Goal: Task Accomplishment & Management: Complete application form

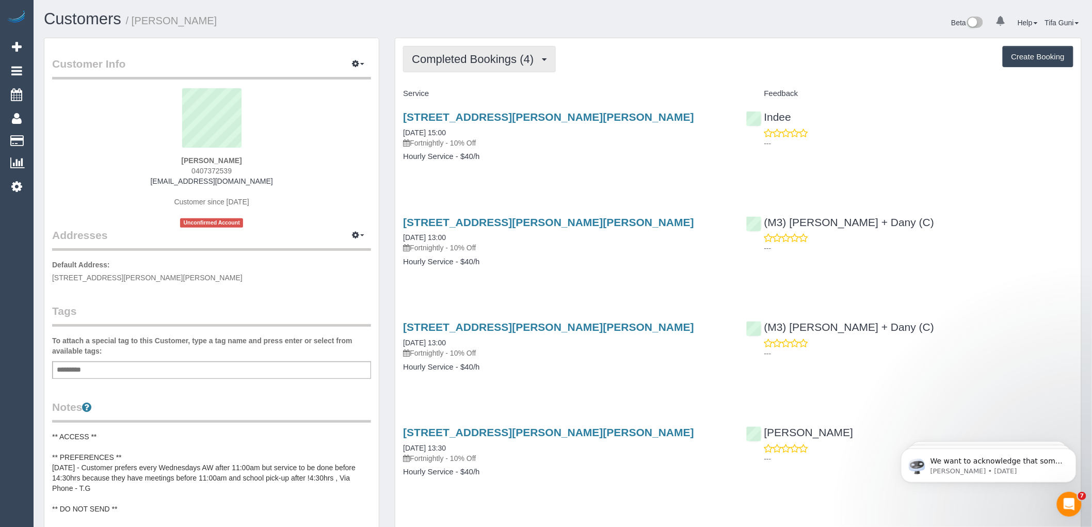
click at [492, 55] on span "Completed Bookings (4)" at bounding box center [475, 59] width 127 height 13
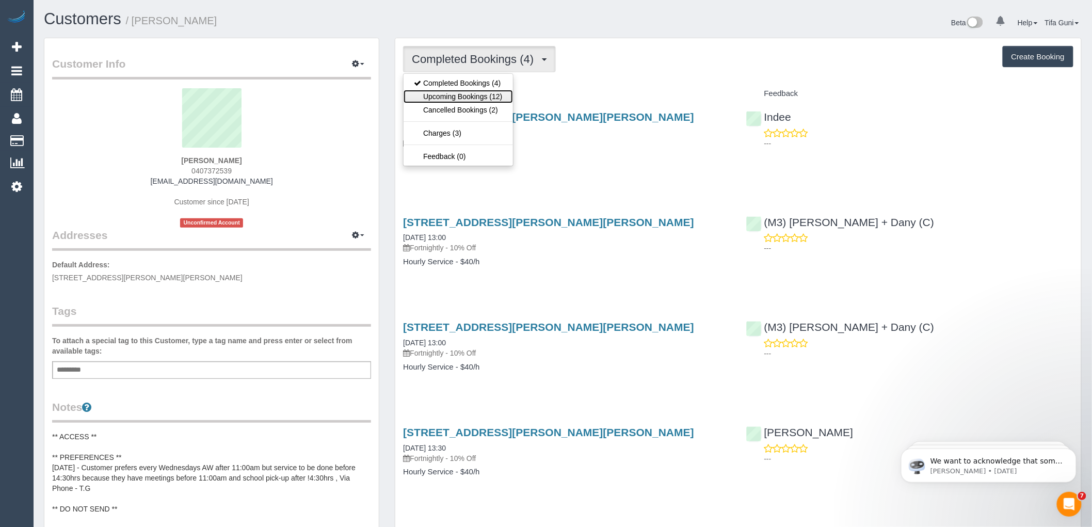
click at [477, 95] on link "Upcoming Bookings (12)" at bounding box center [457, 96] width 109 height 13
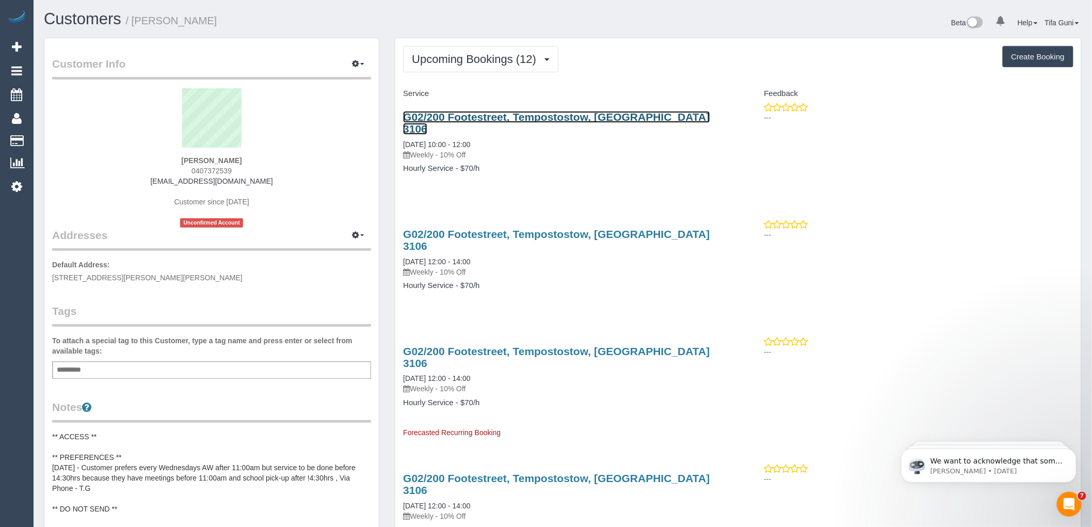
click at [471, 115] on link "G02/200 Footestreet, Tempostostow, VIC 3106" at bounding box center [556, 123] width 306 height 24
click at [358, 64] on icon "button" at bounding box center [355, 63] width 7 height 6
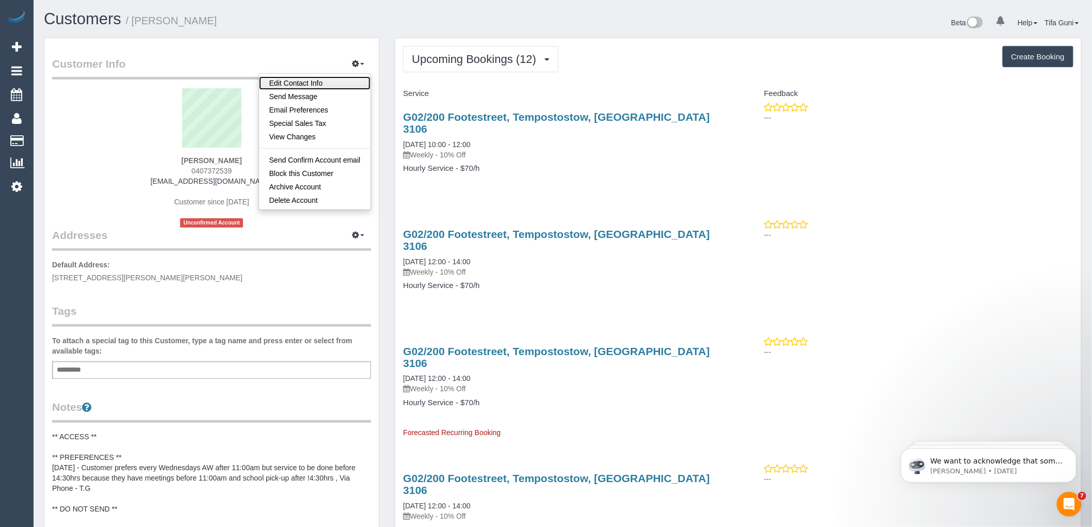
click at [291, 79] on link "Edit Contact Info" at bounding box center [315, 82] width 112 height 13
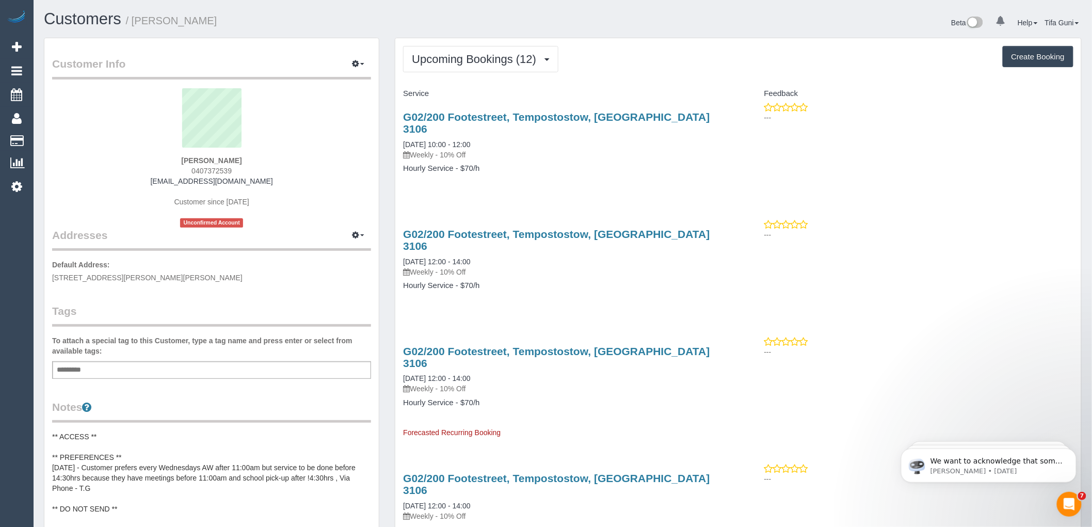
select select "VIC"
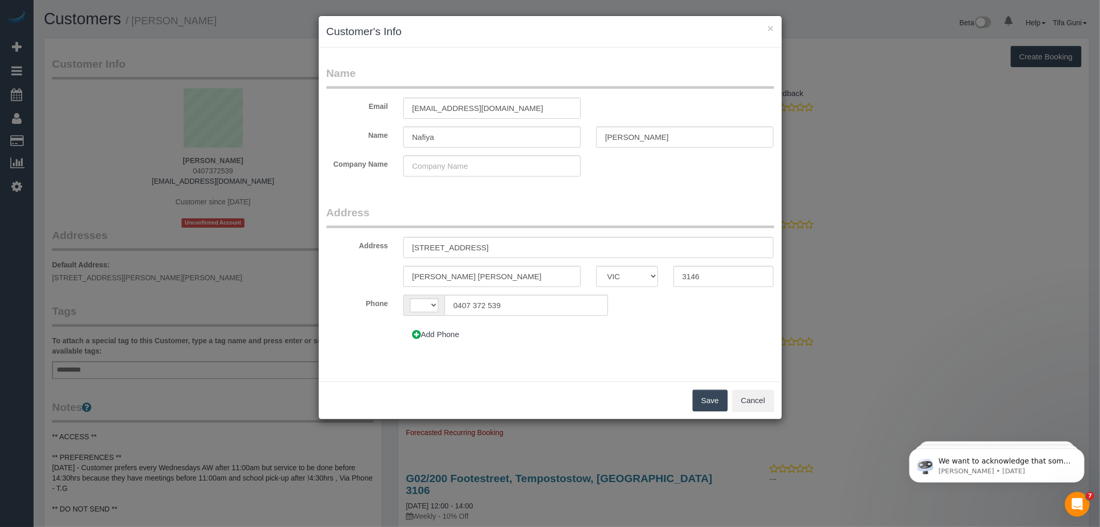
select select "string:AU"
click at [774, 26] on button "×" at bounding box center [771, 28] width 6 height 11
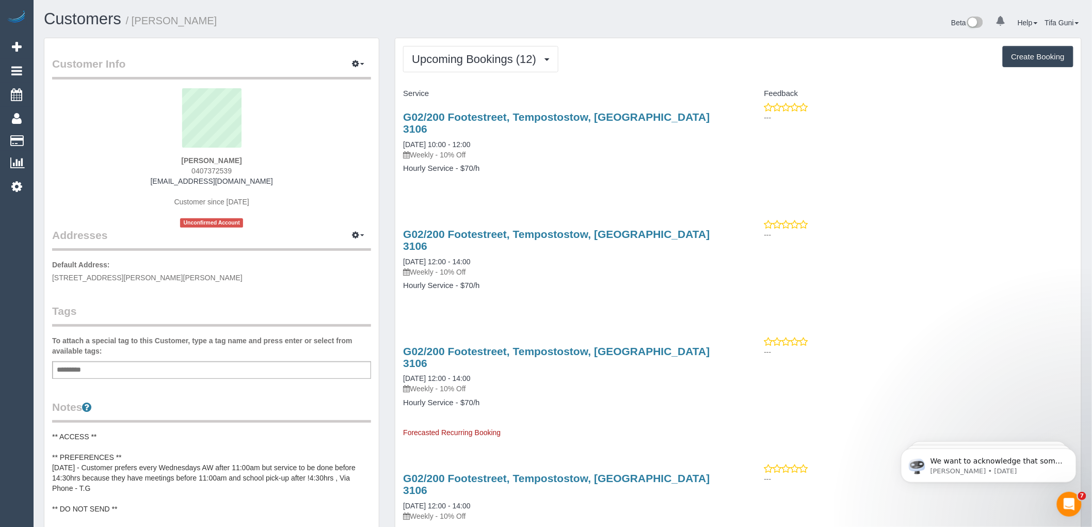
drag, startPoint x: 652, startPoint y: 116, endPoint x: 392, endPoint y: 121, distance: 260.1
copy link "G02/200 Footestreet, Tempostostow, VIC 3106"
click at [364, 65] on span "button" at bounding box center [362, 64] width 4 height 2
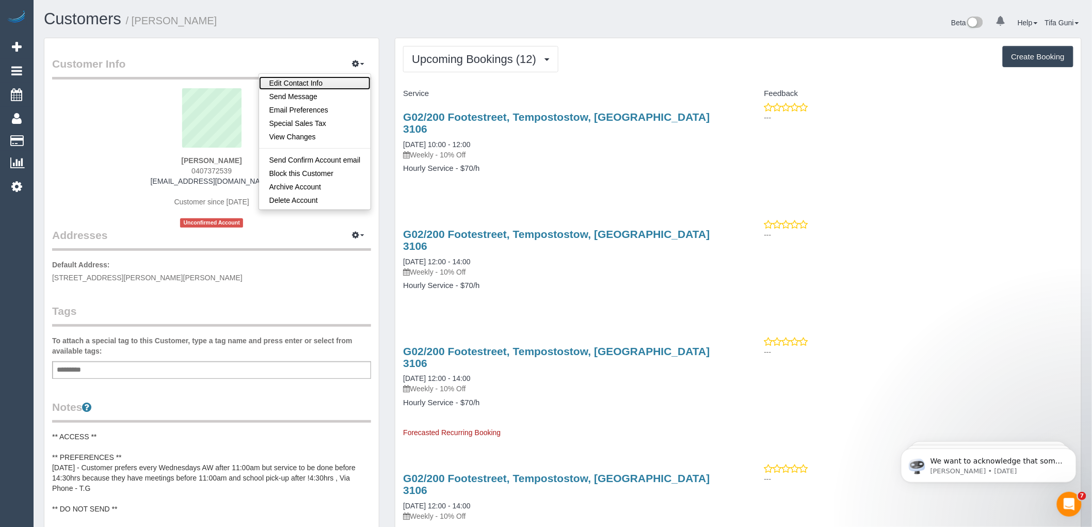
click at [287, 84] on link "Edit Contact Info" at bounding box center [315, 82] width 112 height 13
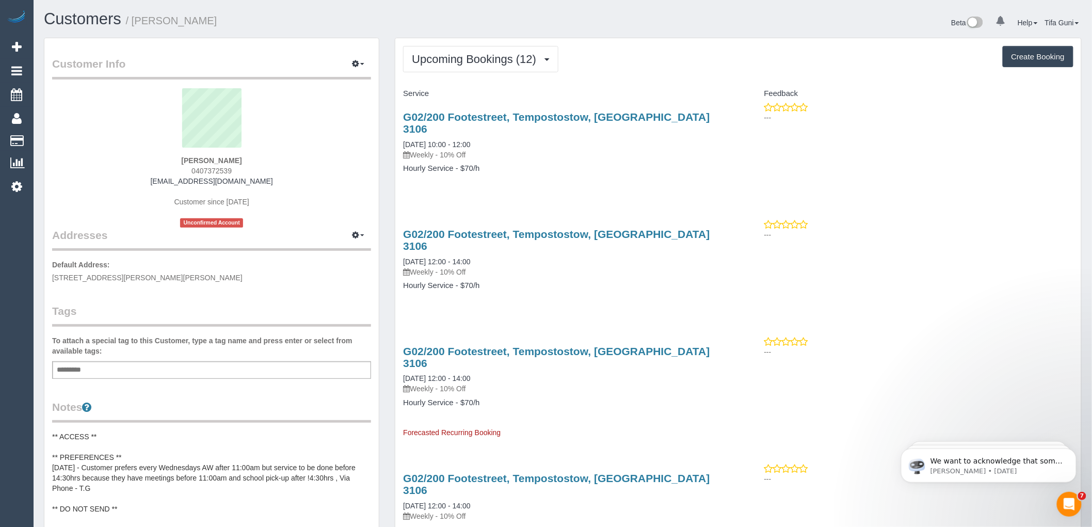
select select "VIC"
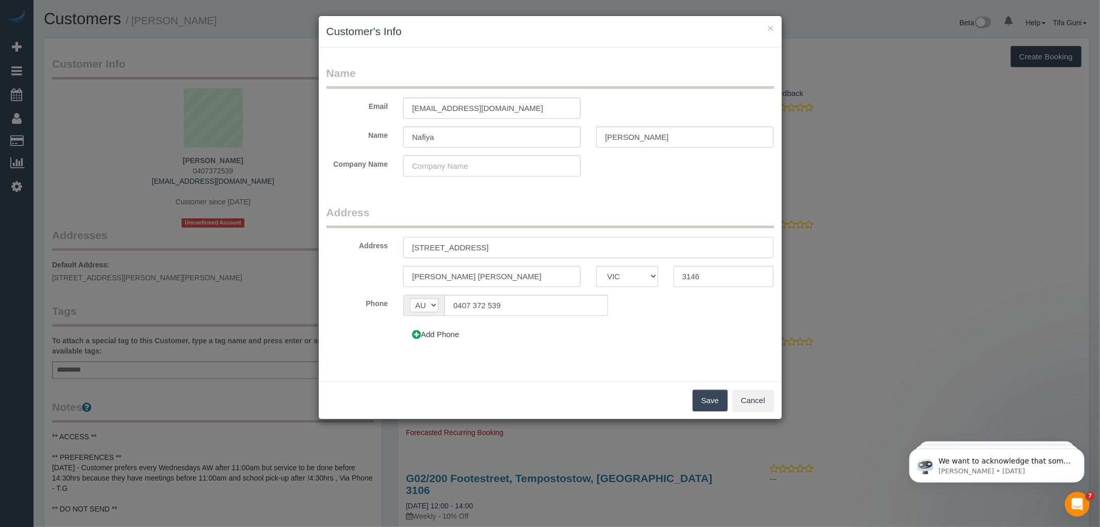
drag, startPoint x: 509, startPoint y: 244, endPoint x: 349, endPoint y: 243, distance: 159.9
click at [349, 243] on div "Address 507/770B Toorak Road" at bounding box center [550, 247] width 463 height 21
paste input "G02/200 Footestreet, Tempostostow, VIC 3106"
drag, startPoint x: 571, startPoint y: 246, endPoint x: 541, endPoint y: 245, distance: 30.0
click at [541, 245] on input "G02/200 Footestreet, Tempostostow, VIC 3106" at bounding box center [588, 247] width 370 height 21
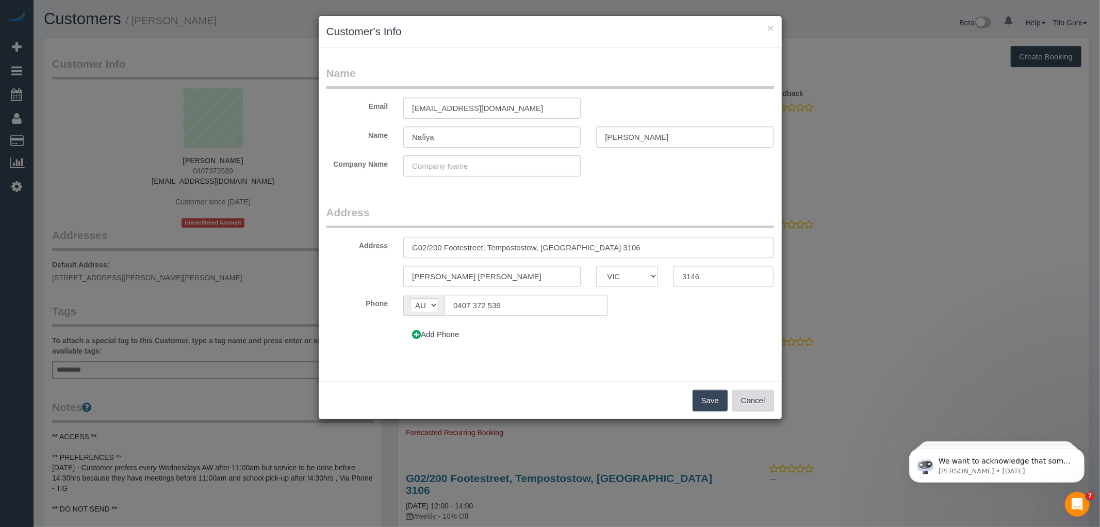
type input "G02/200 Footestreet, Tempostostow, VIC 3106"
click at [759, 399] on button "Cancel" at bounding box center [754, 401] width 42 height 22
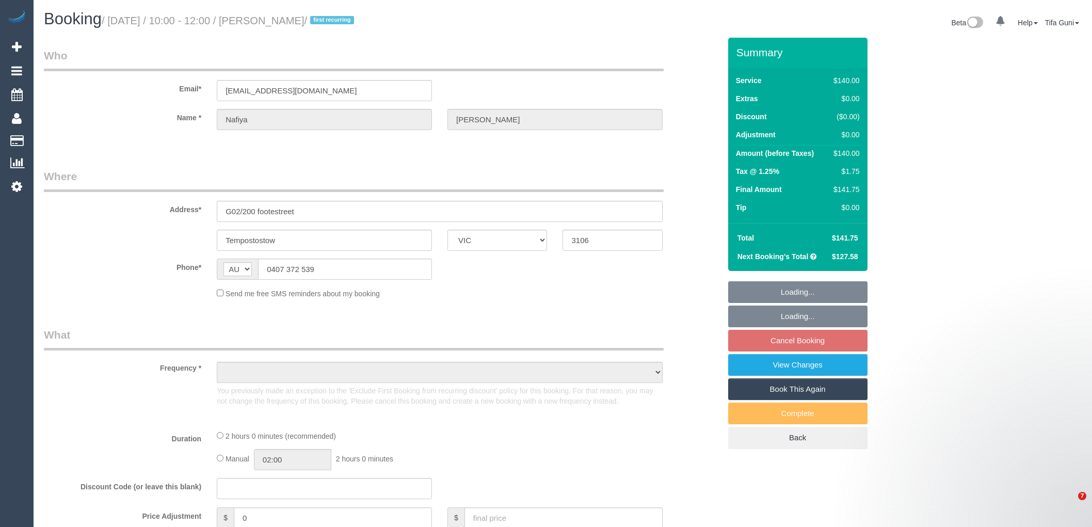
select select "VIC"
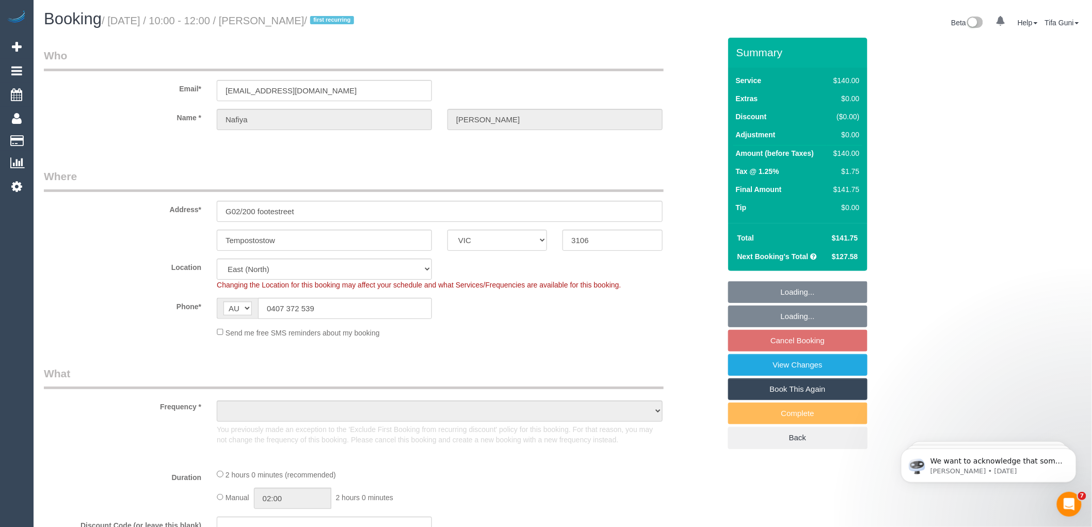
select select "object:560"
select select "string:stripe-card_19LQOv2GScqysDRV1jcieNrg"
select select "number:28"
select select "number:14"
select select "number:18"
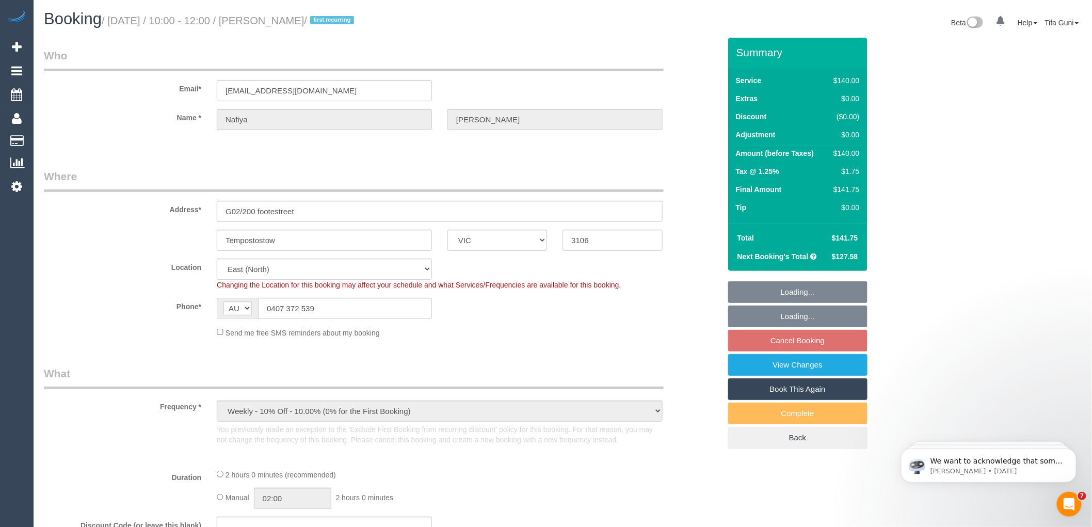
select select "object:1305"
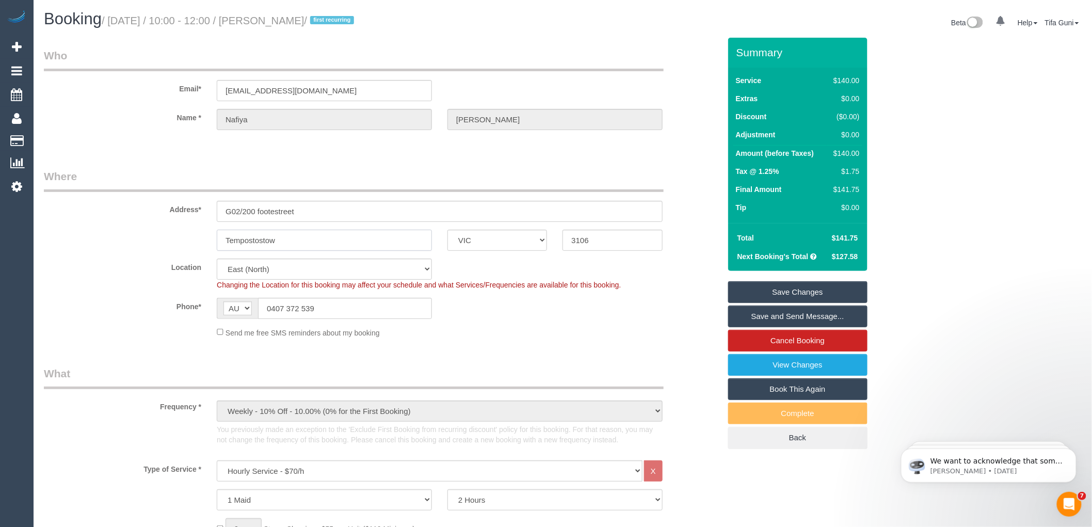
drag, startPoint x: 307, startPoint y: 243, endPoint x: 168, endPoint y: 229, distance: 140.0
click at [168, 230] on div "Tempostostow ACT NSW NT QLD SA TAS VIC WA 3106" at bounding box center [382, 240] width 692 height 21
paste input "lestowe"
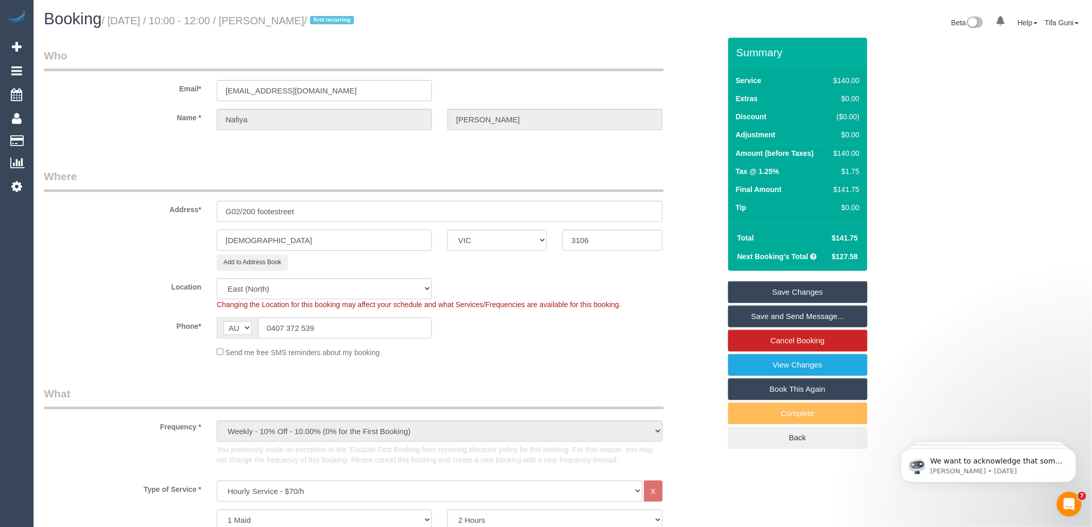
type input "[DEMOGRAPHIC_DATA]"
click at [274, 213] on input "G02/200 footestreet" at bounding box center [440, 211] width 446 height 21
click at [260, 207] on input "G02/200 foote street" at bounding box center [440, 211] width 446 height 21
click at [283, 206] on input "G02/200 Foote street" at bounding box center [440, 211] width 446 height 21
type input "G02/[STREET_ADDRESS][PERSON_NAME]"
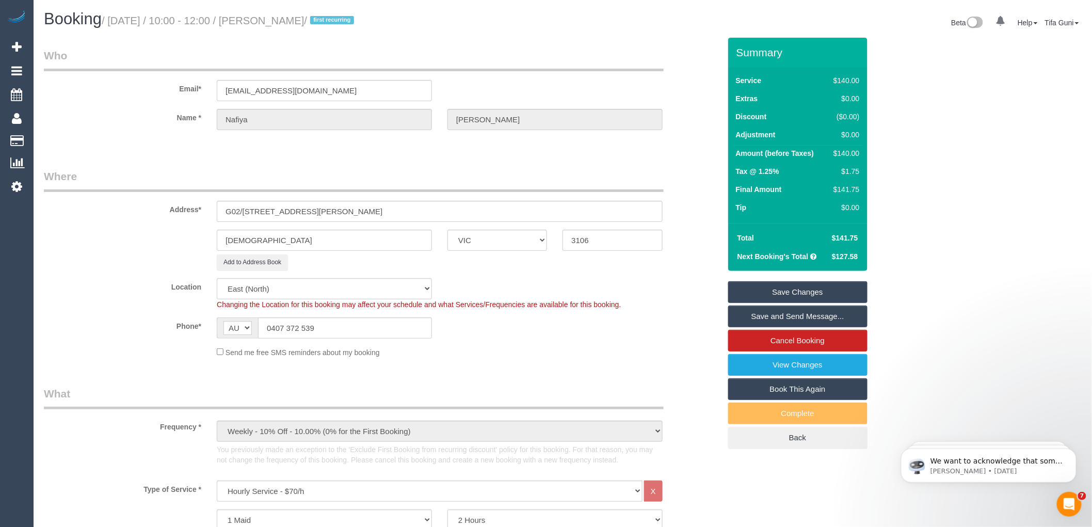
click at [806, 293] on link "Save Changes" at bounding box center [797, 292] width 139 height 22
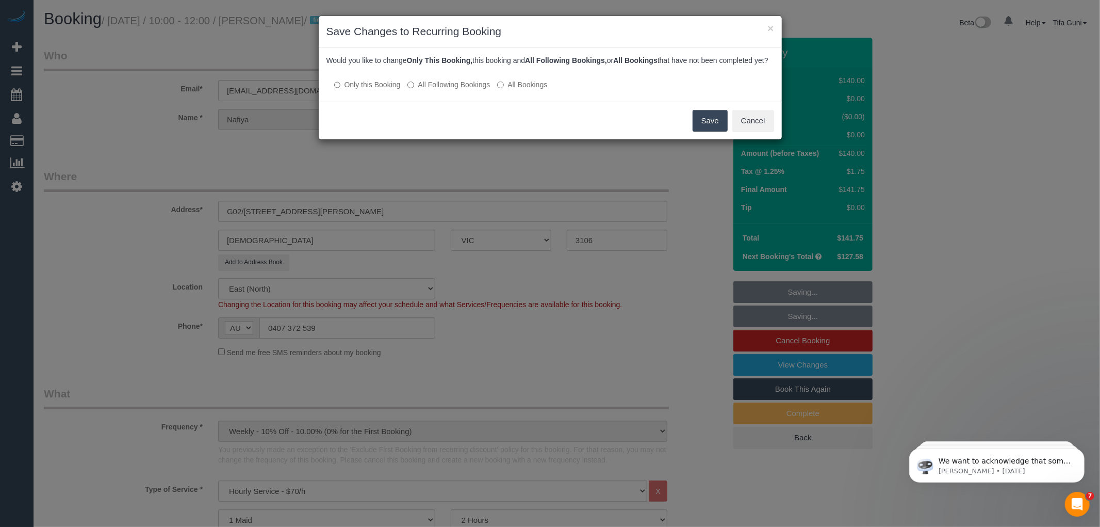
click at [707, 132] on button "Save" at bounding box center [710, 121] width 35 height 22
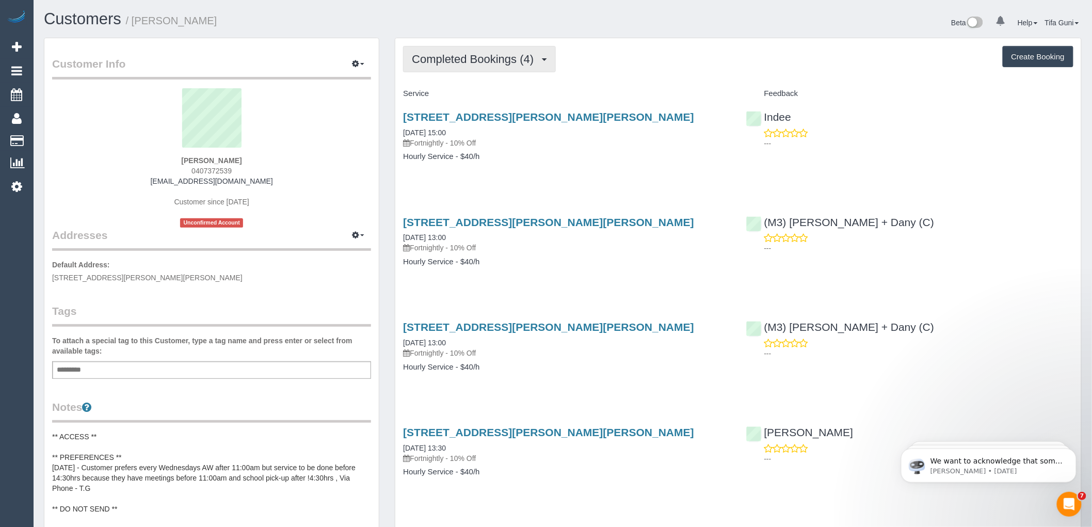
click at [531, 62] on span "Completed Bookings (4)" at bounding box center [475, 59] width 127 height 13
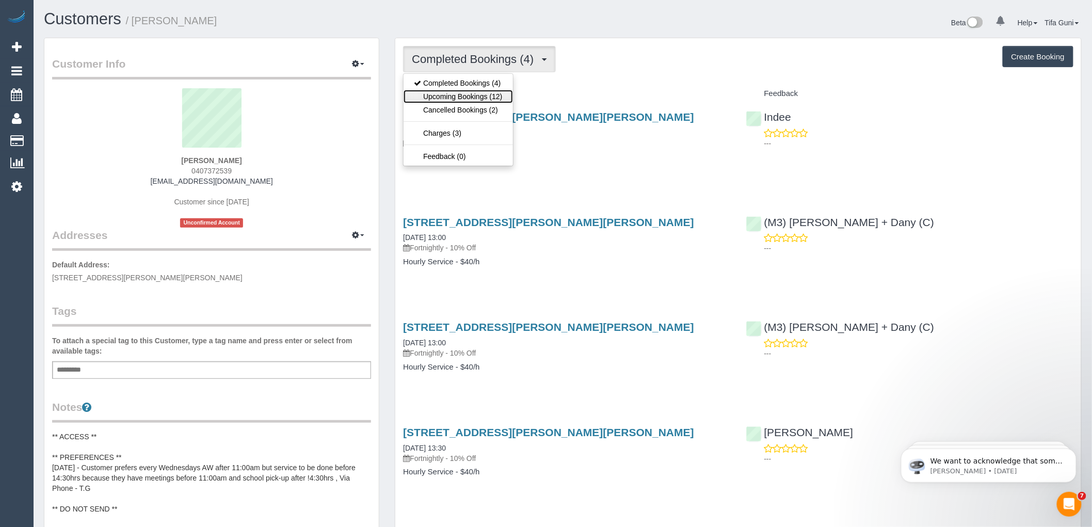
click at [478, 94] on link "Upcoming Bookings (12)" at bounding box center [457, 96] width 109 height 13
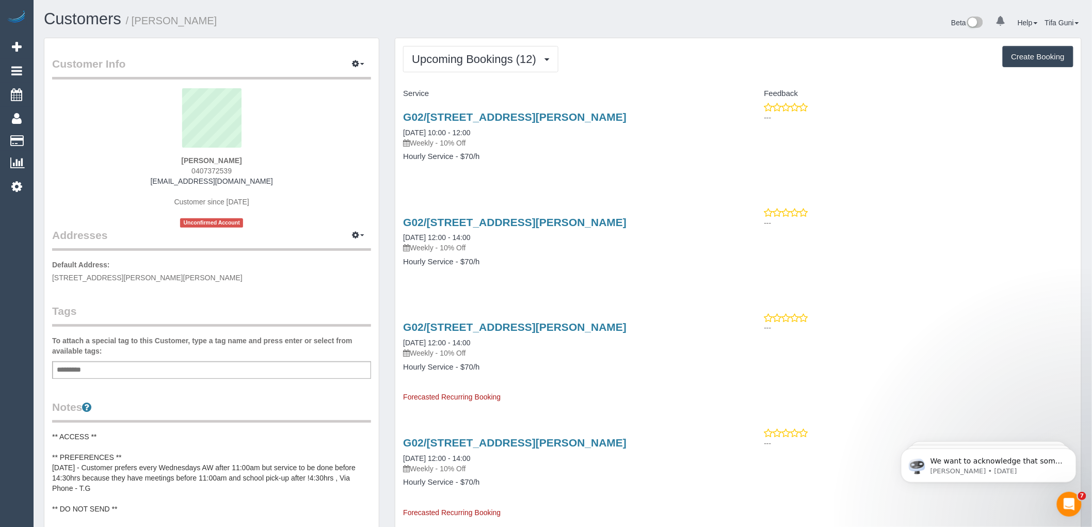
drag, startPoint x: 642, startPoint y: 111, endPoint x: 415, endPoint y: 116, distance: 227.0
click at [656, 114] on h3 "G02/200 Foote Street, Templestowe, VIC 3106" at bounding box center [566, 117] width 327 height 12
drag, startPoint x: 626, startPoint y: 112, endPoint x: 400, endPoint y: 116, distance: 225.5
click at [400, 116] on div "G02/200 Foote Street, Templestowe, VIC 3106 17/10/2025 10:00 - 12:00 Weekly - 1…" at bounding box center [566, 141] width 343 height 79
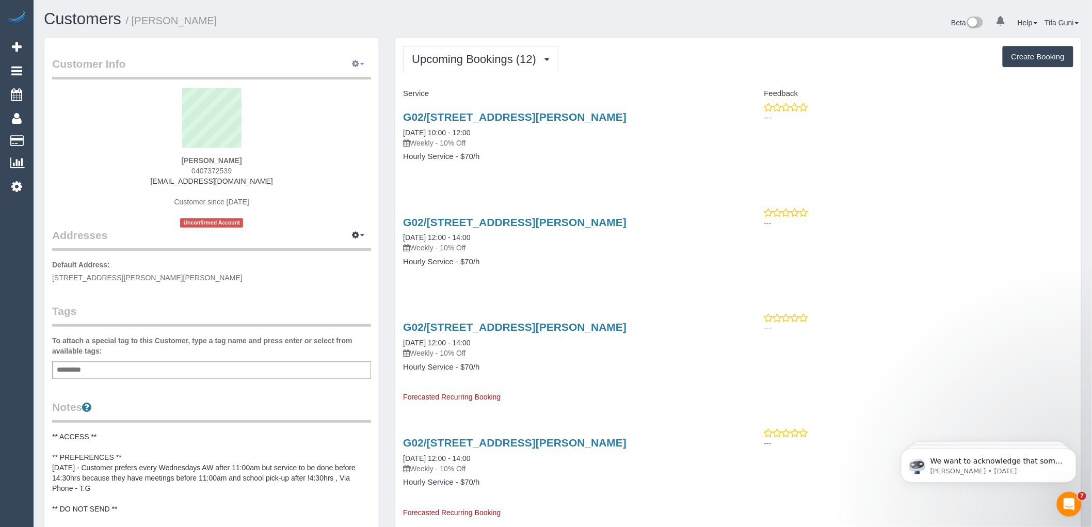
click at [364, 62] on button "button" at bounding box center [358, 64] width 26 height 16
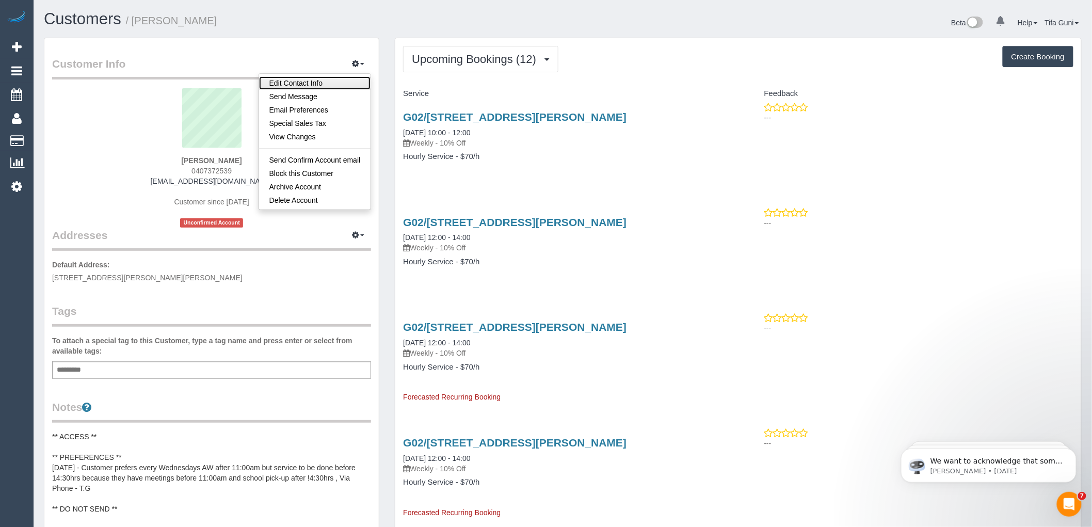
click at [305, 80] on link "Edit Contact Info" at bounding box center [315, 82] width 112 height 13
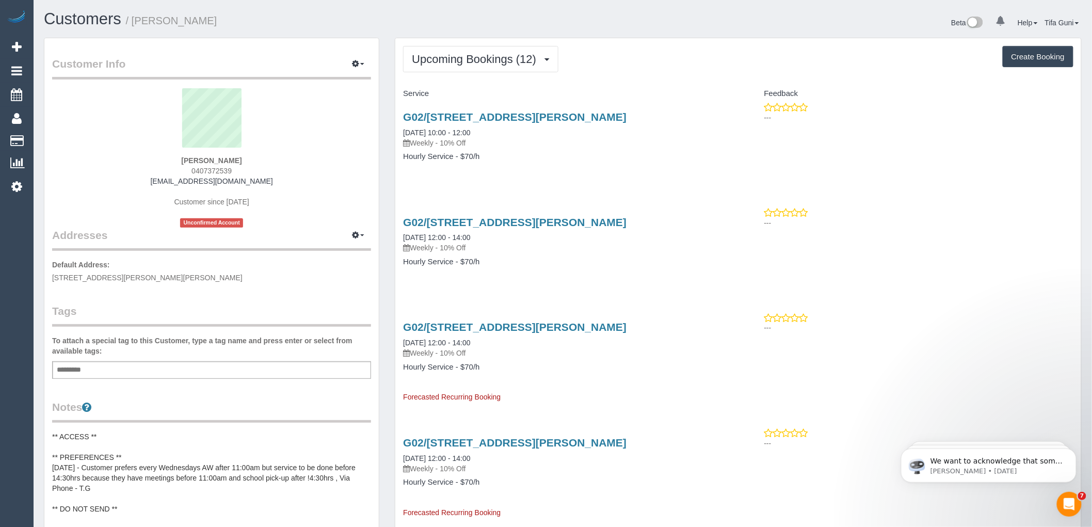
select select "VIC"
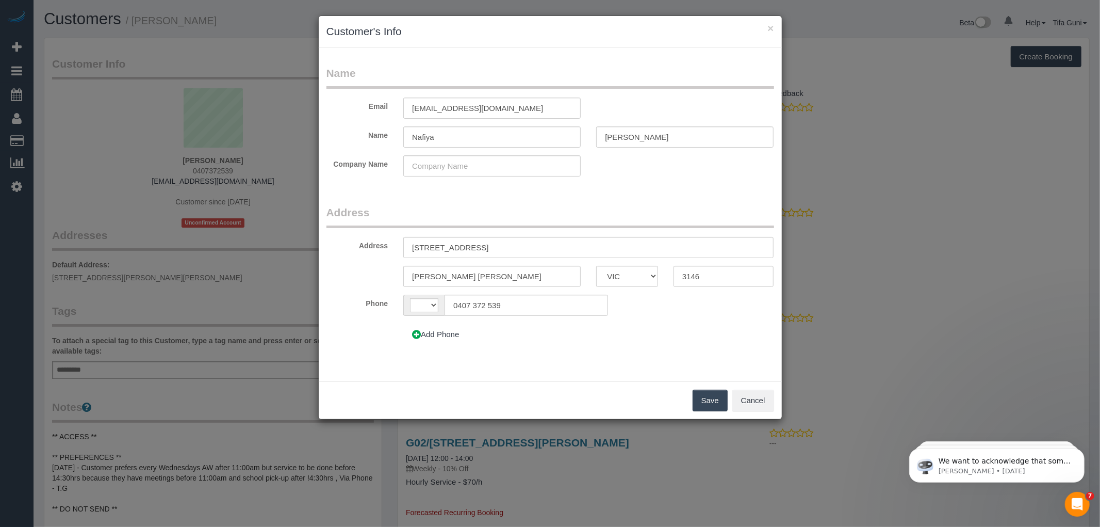
select select "string:AU"
drag, startPoint x: 506, startPoint y: 248, endPoint x: 492, endPoint y: 246, distance: 14.1
click at [492, 246] on input "507/770B Toorak Road" at bounding box center [588, 247] width 370 height 21
drag, startPoint x: 506, startPoint y: 248, endPoint x: 391, endPoint y: 257, distance: 115.4
click at [391, 257] on div "Address 507/770B Toorak Road" at bounding box center [550, 247] width 463 height 21
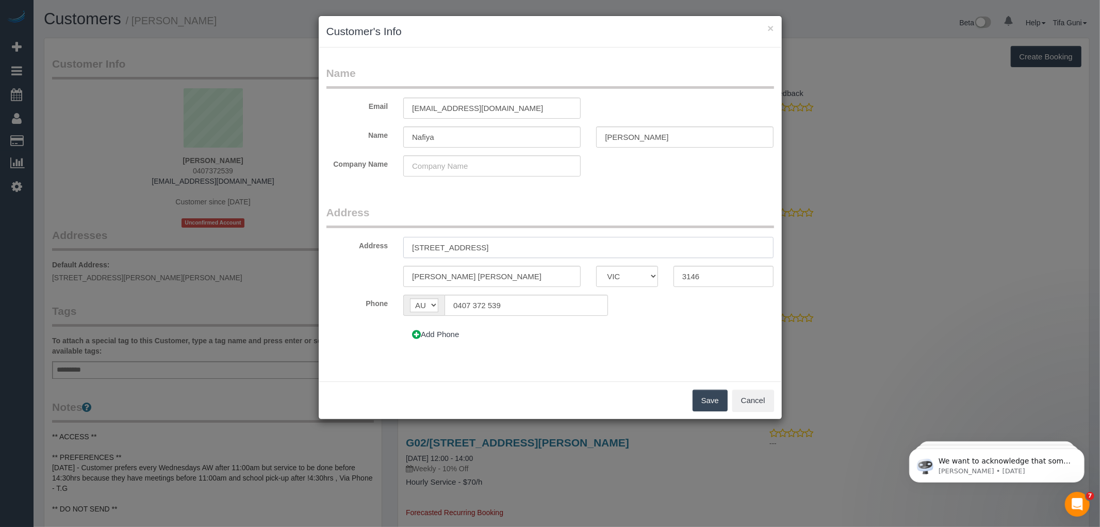
paste input "G02/200 Foote Street, Templestowe, VIC 3106"
click at [584, 244] on input "G02/200 Foote Street, Templestowe, VIC 3106" at bounding box center [588, 247] width 370 height 21
drag, startPoint x: 574, startPoint y: 246, endPoint x: 556, endPoint y: 247, distance: 18.1
click at [556, 247] on input "G02/200 Foote Street, Templestowe, VIC 3106" at bounding box center [588, 247] width 370 height 21
click at [555, 244] on input "G02/200 Foote Street, Templestowe, VIC" at bounding box center [588, 247] width 370 height 21
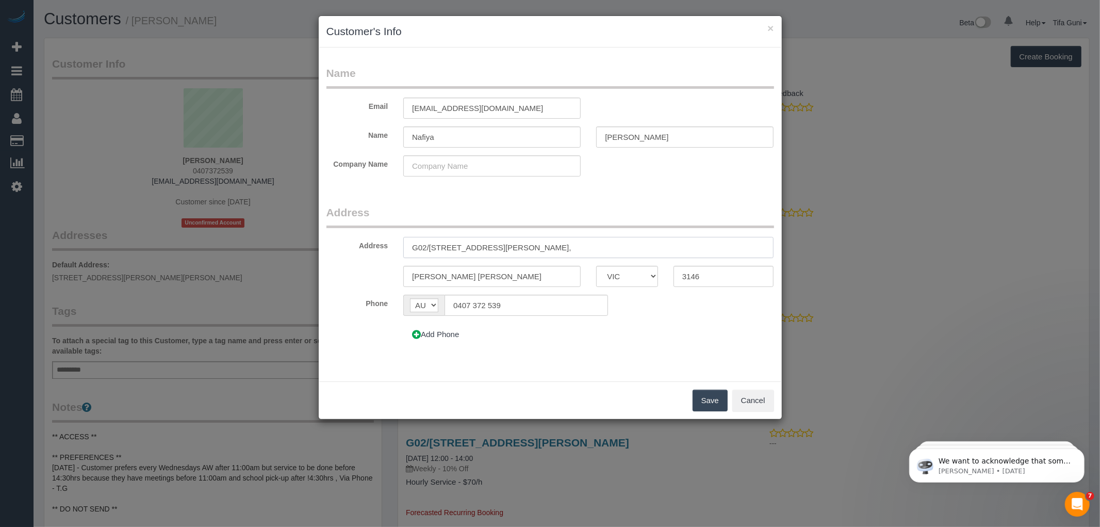
drag, startPoint x: 540, startPoint y: 246, endPoint x: 491, endPoint y: 243, distance: 48.6
click at [491, 243] on input "G02/200 Foote Street, Templestowe," at bounding box center [588, 247] width 370 height 21
type input "G02/200 Foote Street,"
drag, startPoint x: 435, startPoint y: 279, endPoint x: 387, endPoint y: 287, distance: 48.7
click at [387, 287] on fieldset "Address Address G02/200 Foote Street, Glen Iris ACT NSW NT QLD SA TAS VIC WA 31…" at bounding box center [551, 279] width 448 height 148
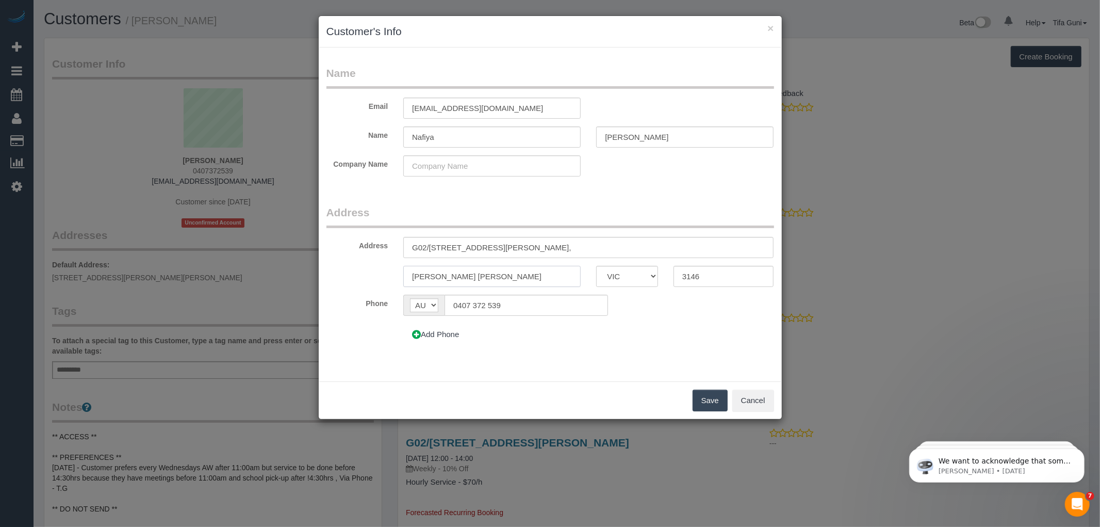
paste input "Templestowe,"
type input "Templestowe,"
click at [498, 249] on input "G02/200 Foote Street," at bounding box center [588, 247] width 370 height 21
type input "G02/[STREET_ADDRESS][PERSON_NAME]"
click at [459, 277] on input "Templestowe," at bounding box center [491, 276] width 177 height 21
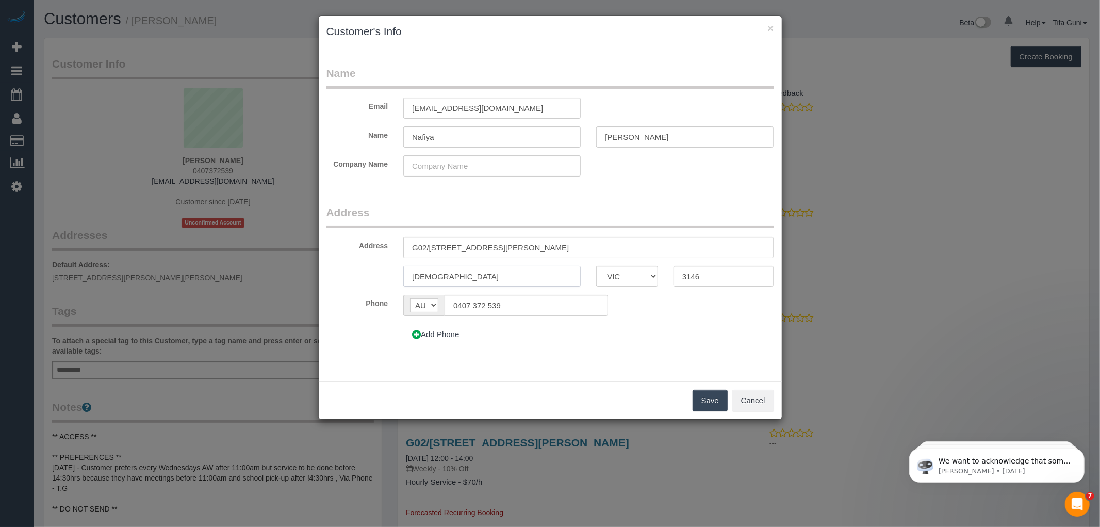
type input "[DEMOGRAPHIC_DATA]"
drag, startPoint x: 711, startPoint y: 272, endPoint x: 668, endPoint y: 276, distance: 42.9
click at [668, 276] on div "3146" at bounding box center [724, 276] width 116 height 21
type input "3106"
click at [708, 397] on button "Save" at bounding box center [710, 401] width 35 height 22
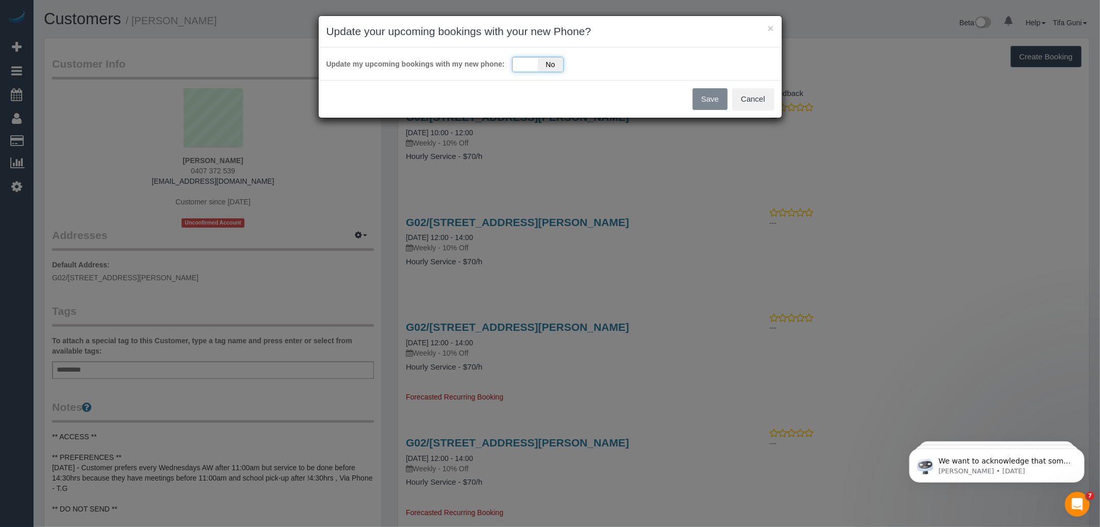
click at [548, 68] on span "No" at bounding box center [550, 64] width 25 height 14
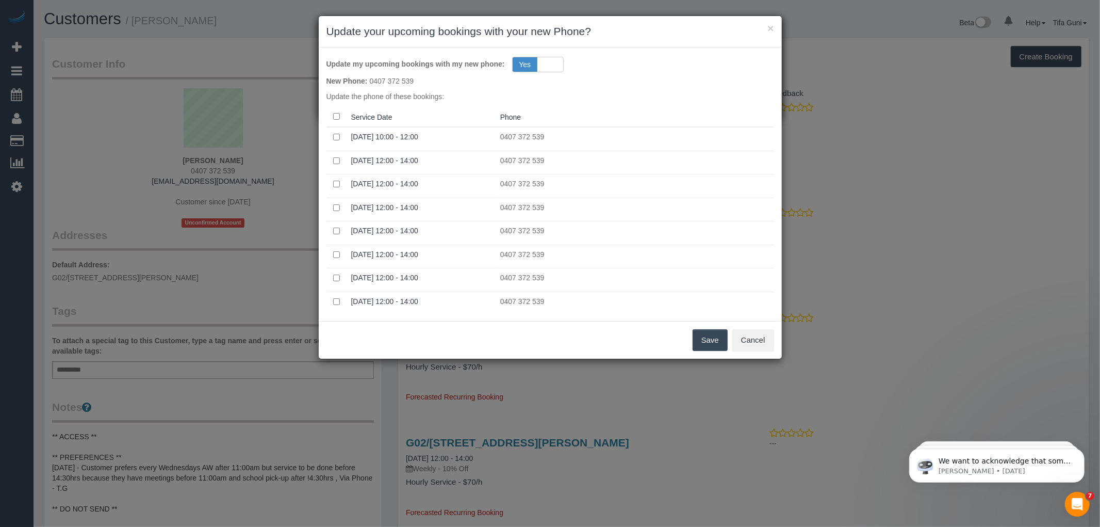
click at [711, 342] on button "Save" at bounding box center [710, 340] width 35 height 22
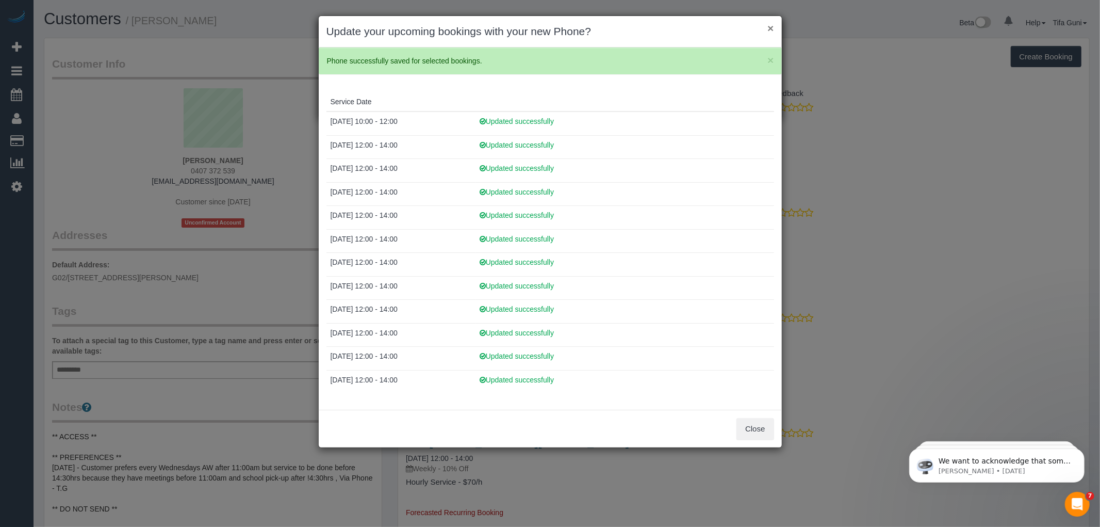
click at [768, 28] on button "×" at bounding box center [771, 28] width 6 height 11
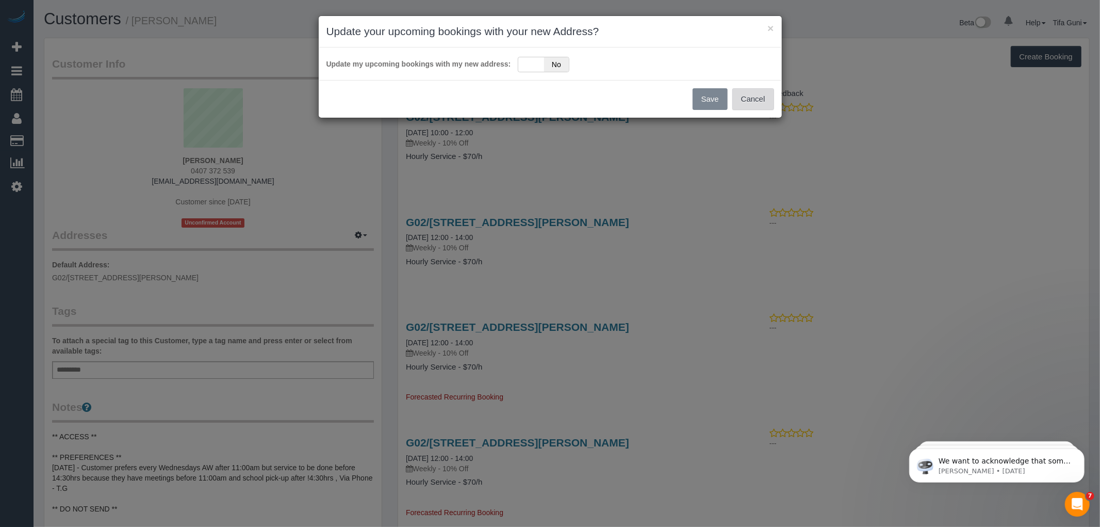
click at [756, 99] on button "Cancel" at bounding box center [754, 99] width 42 height 22
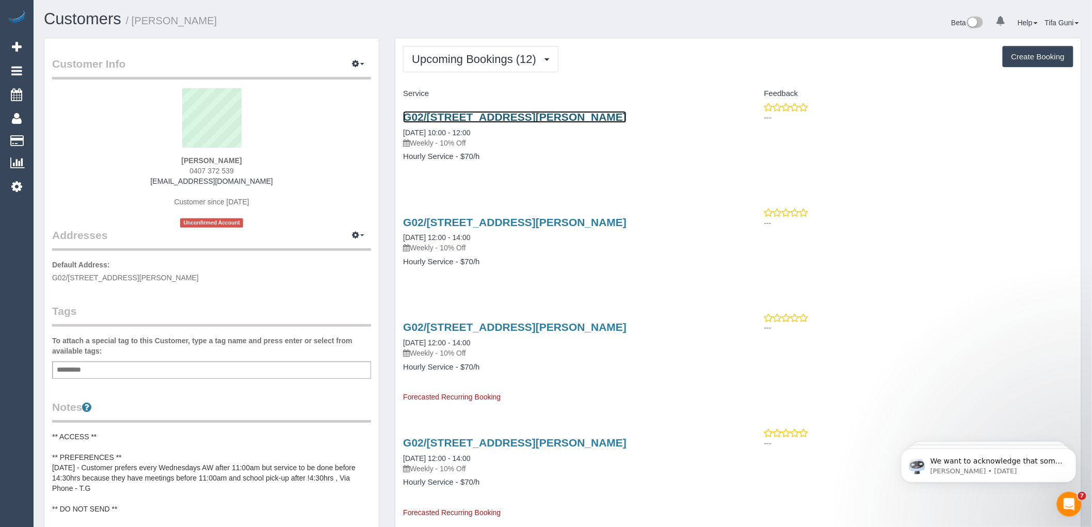
click at [489, 119] on link "G02/200 Foote Street, Templestowe, VIC 3106" at bounding box center [514, 117] width 223 height 12
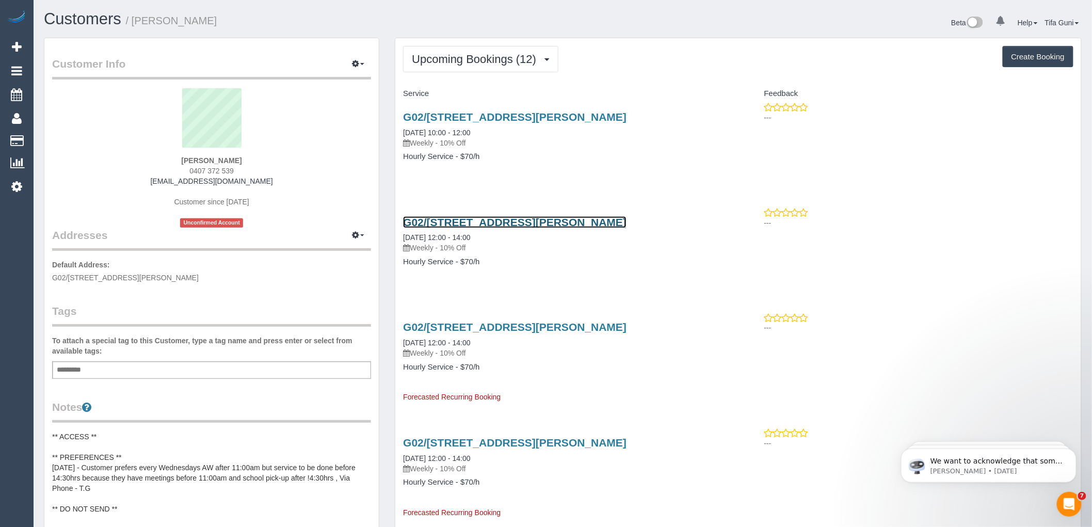
click at [474, 224] on link "G02/200 Foote Street, Templestowe, VIC 3106" at bounding box center [514, 222] width 223 height 12
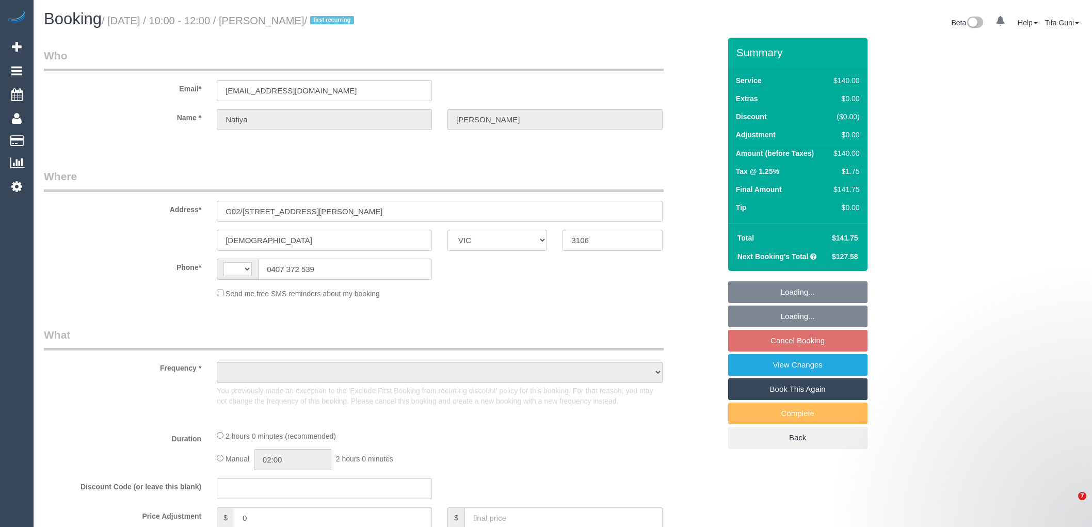
select select "VIC"
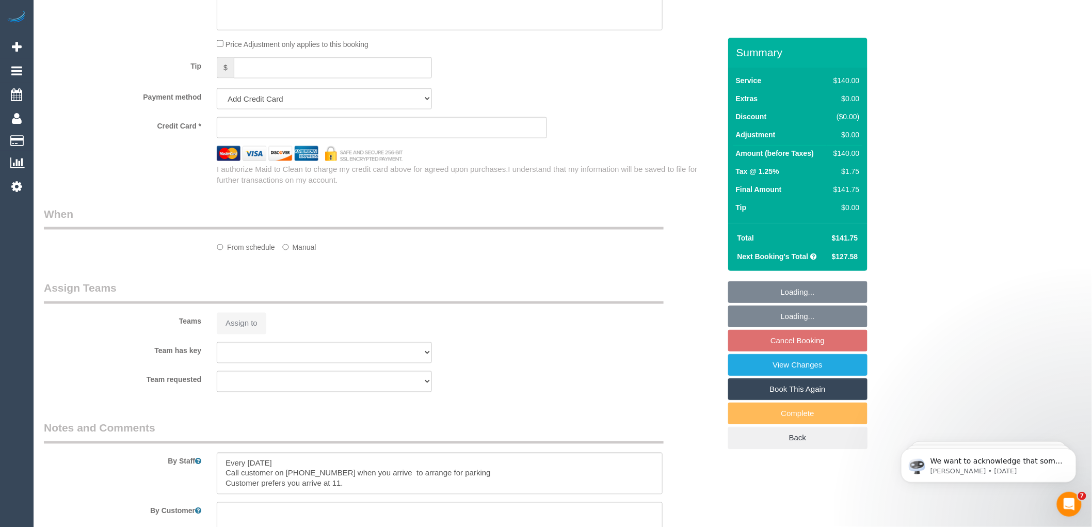
select select "string:AU"
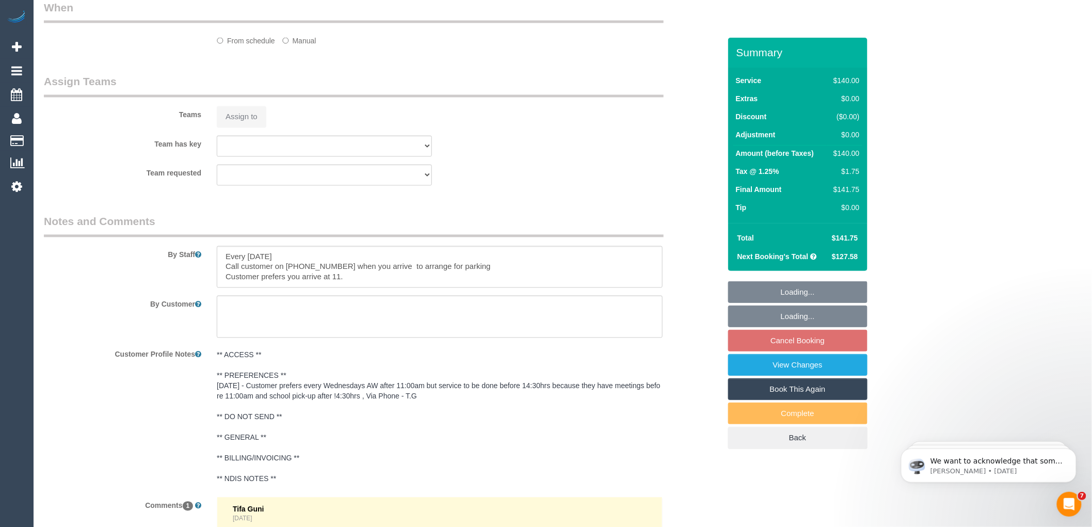
select select "object:558"
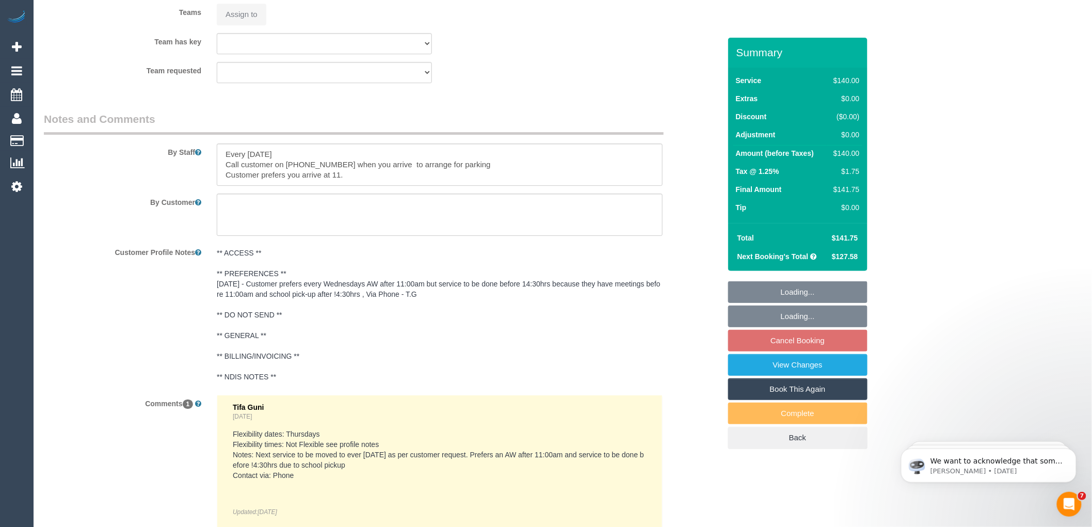
select select "string:stripe-card_19LQOv2GScqysDRV1jcieNrg"
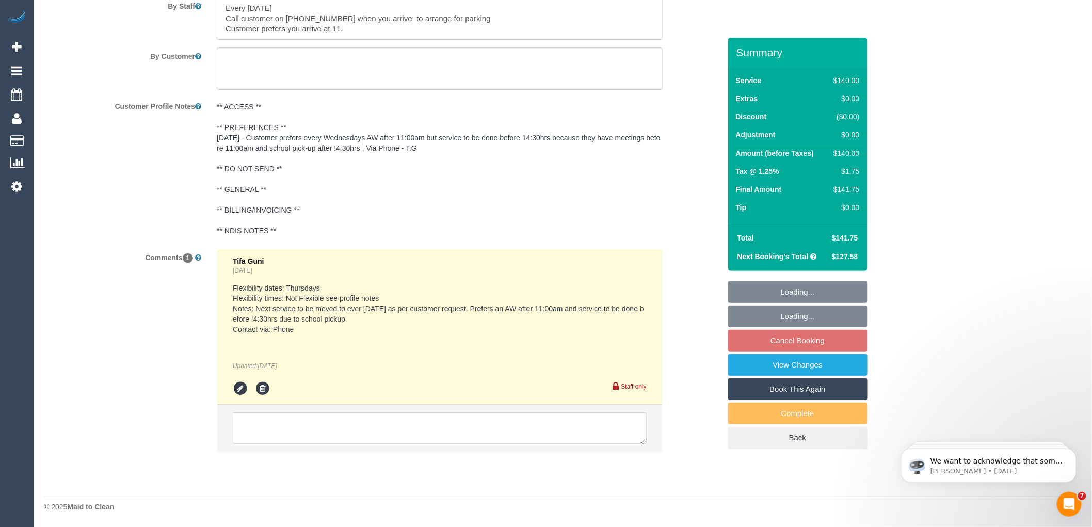
scroll to position [1853, 0]
select select "number:28"
select select "number:14"
select select "number:18"
select select "object:904"
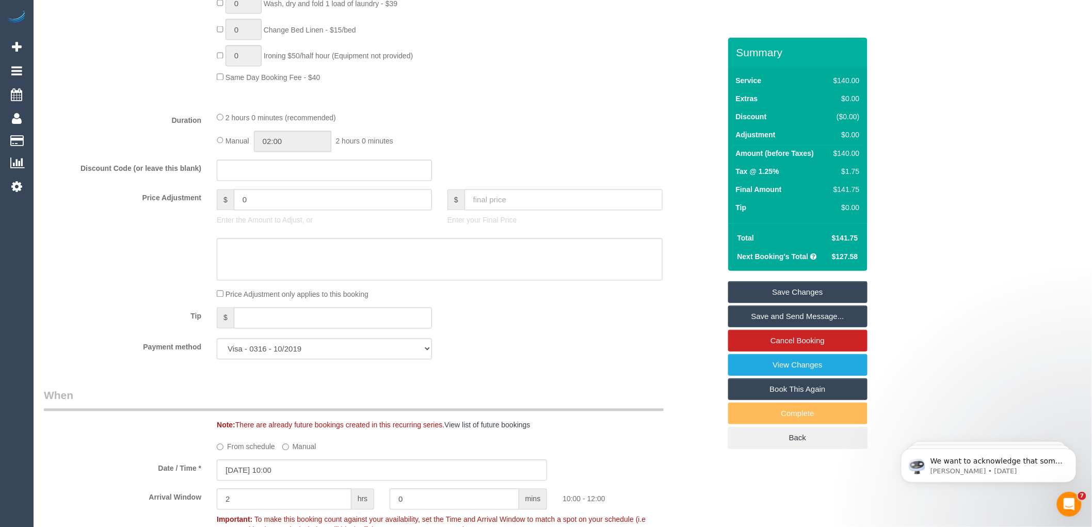
scroll to position [802, 0]
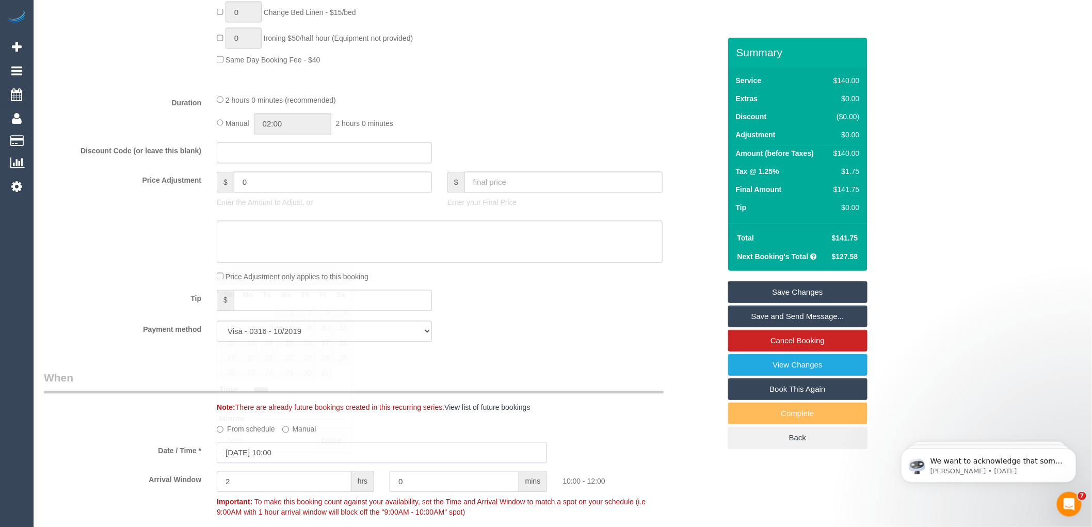
click at [257, 462] on input "[DATE] 10:00" at bounding box center [382, 452] width 330 height 21
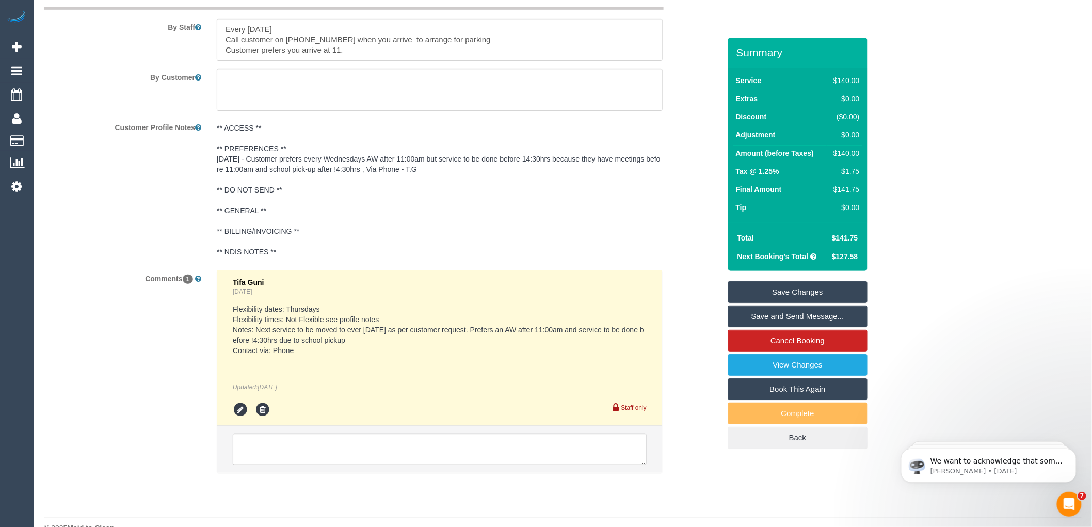
scroll to position [1834, 0]
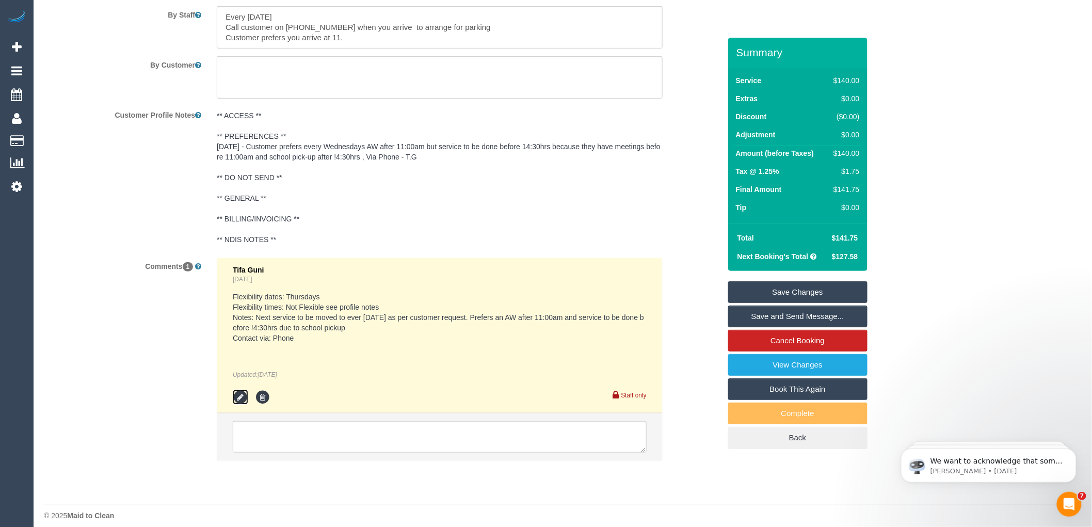
click at [245, 405] on icon at bounding box center [240, 397] width 15 height 15
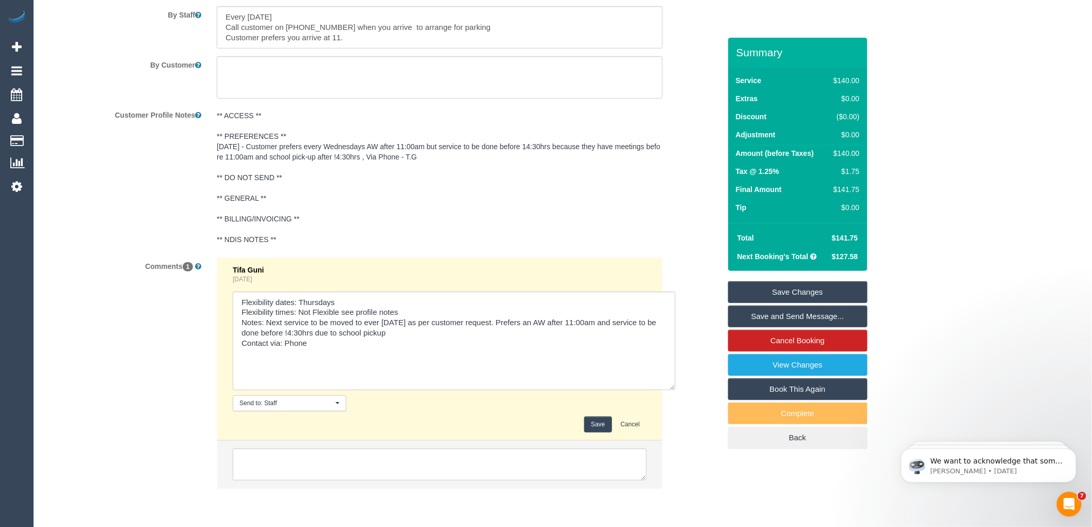
drag, startPoint x: 645, startPoint y: 349, endPoint x: 678, endPoint y: 425, distance: 83.2
click at [678, 425] on div "Comments 1 Tifa Guni 4 days ago Send to: Staff Nothing selected Send to: Staff …" at bounding box center [382, 377] width 692 height 241
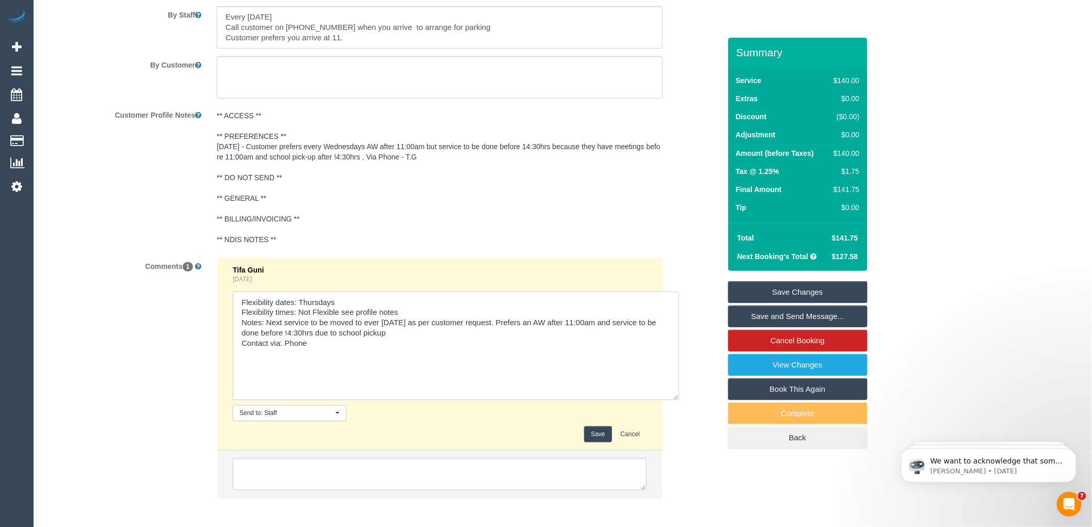
click at [379, 331] on textarea at bounding box center [456, 346] width 446 height 108
type textarea "Flexibility dates: Thursdays Flexibility times: Not Flexible see profile notes …"
click at [593, 441] on button "Save" at bounding box center [597, 434] width 27 height 16
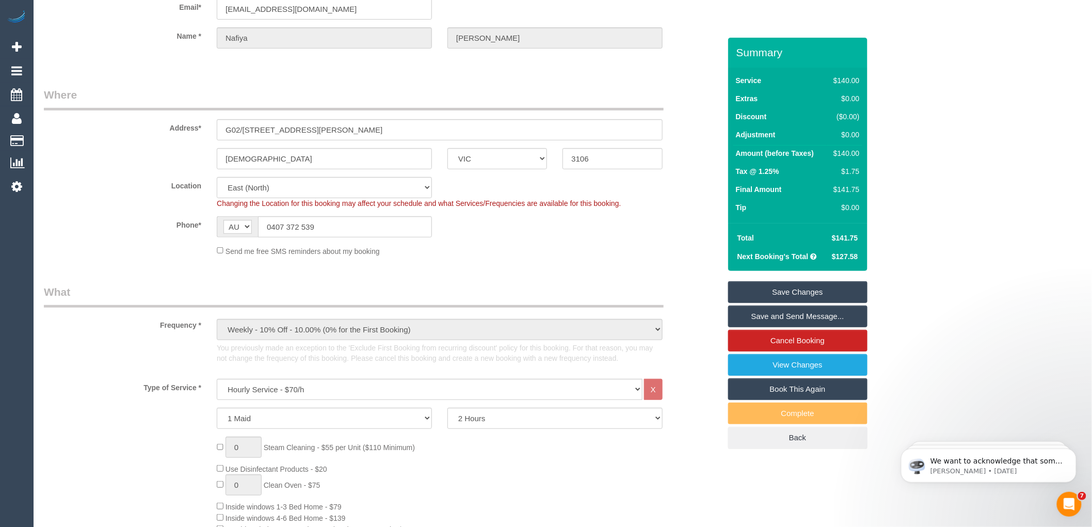
scroll to position [0, 0]
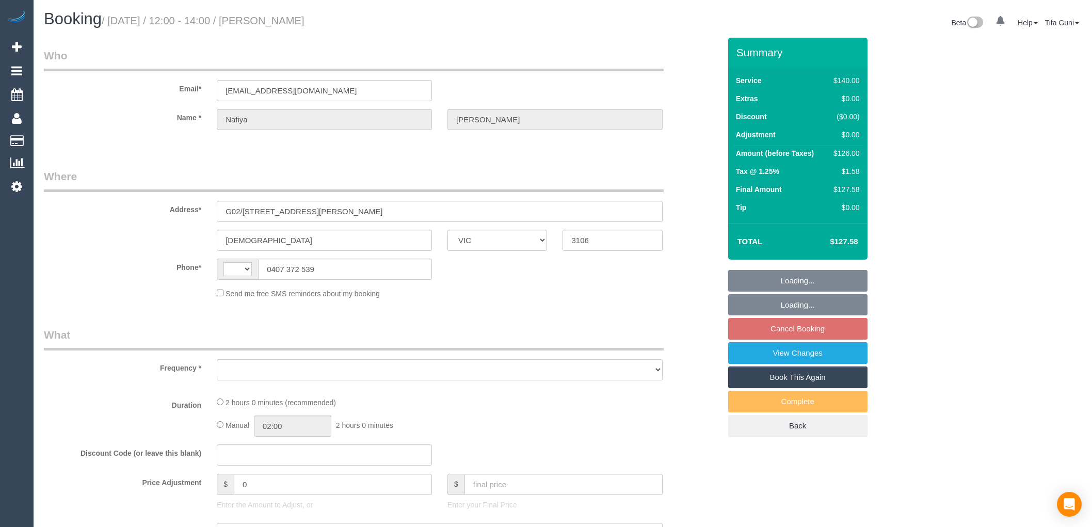
select select "VIC"
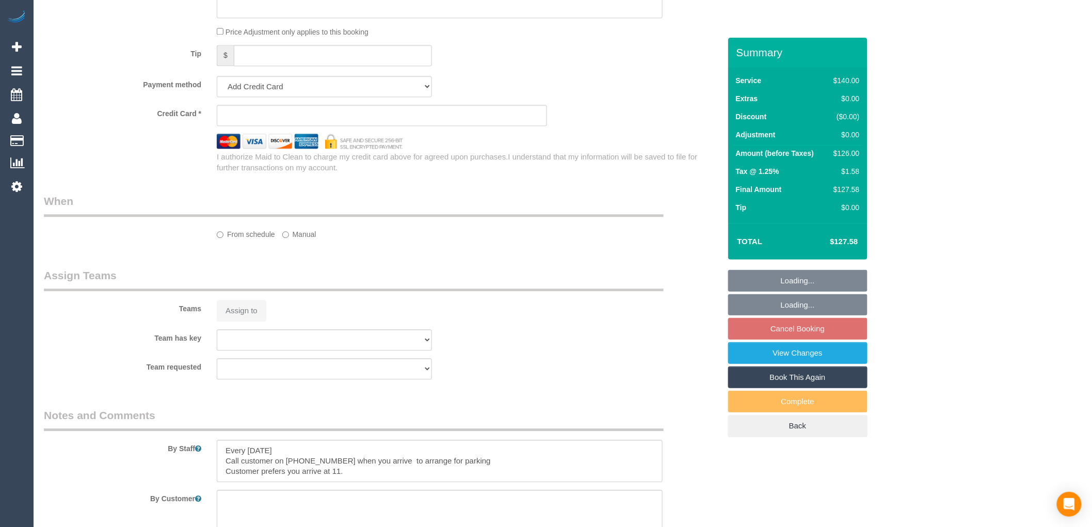
select select "string:AU"
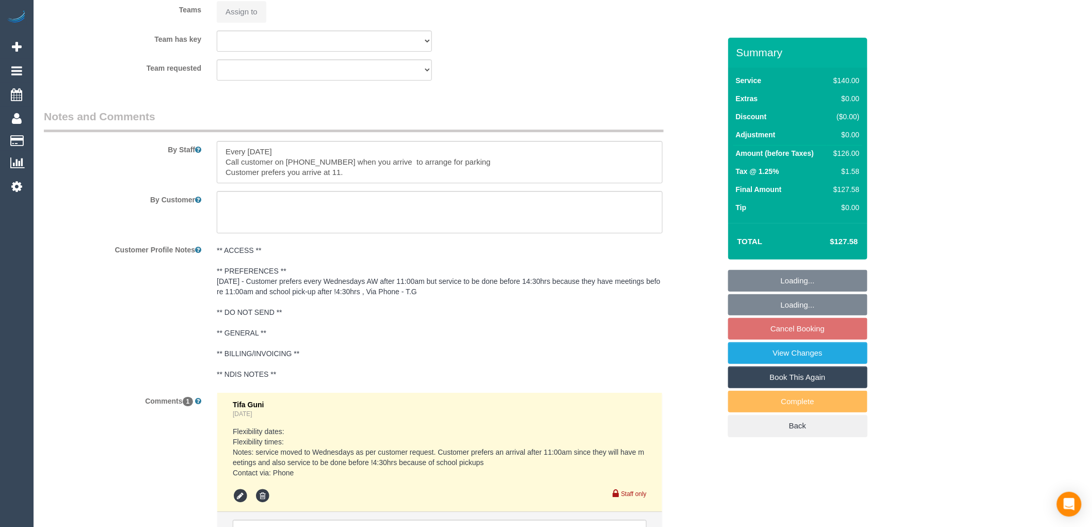
select select "object:872"
select select "string:stripe-card_19LQOv2GScqysDRV1jcieNrg"
select select "number:28"
select select "number:14"
select select "number:18"
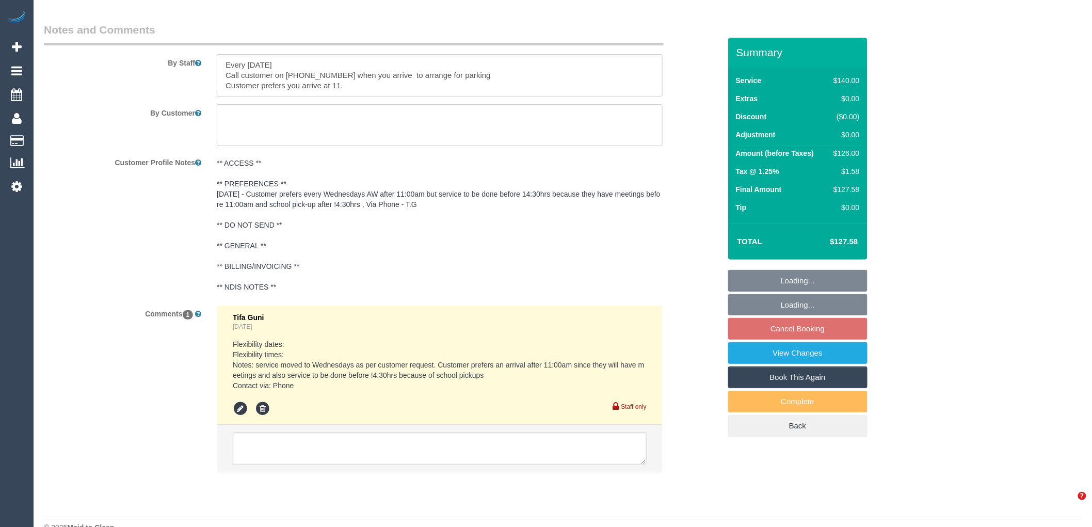
scroll to position [1709, 0]
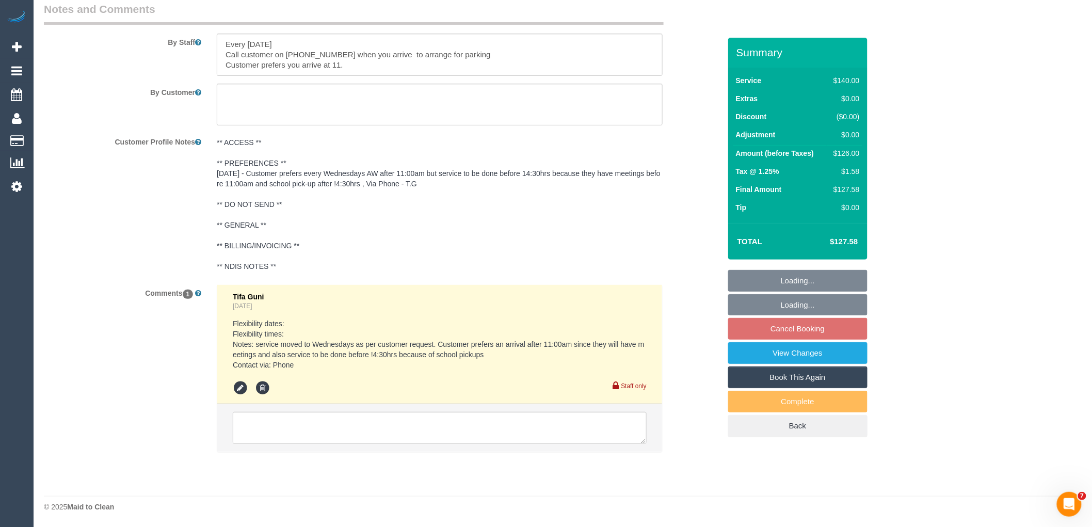
select select "spot4"
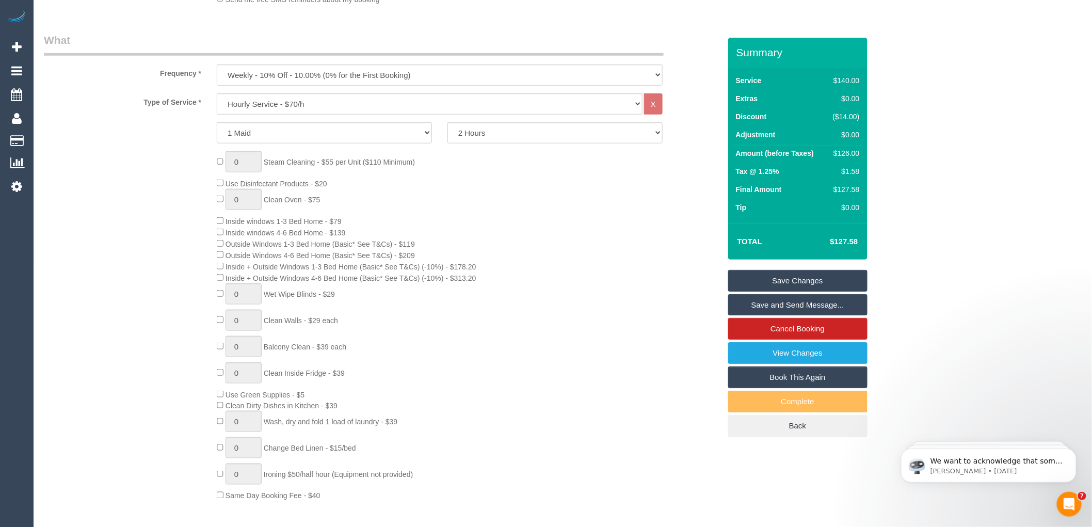
scroll to position [0, 0]
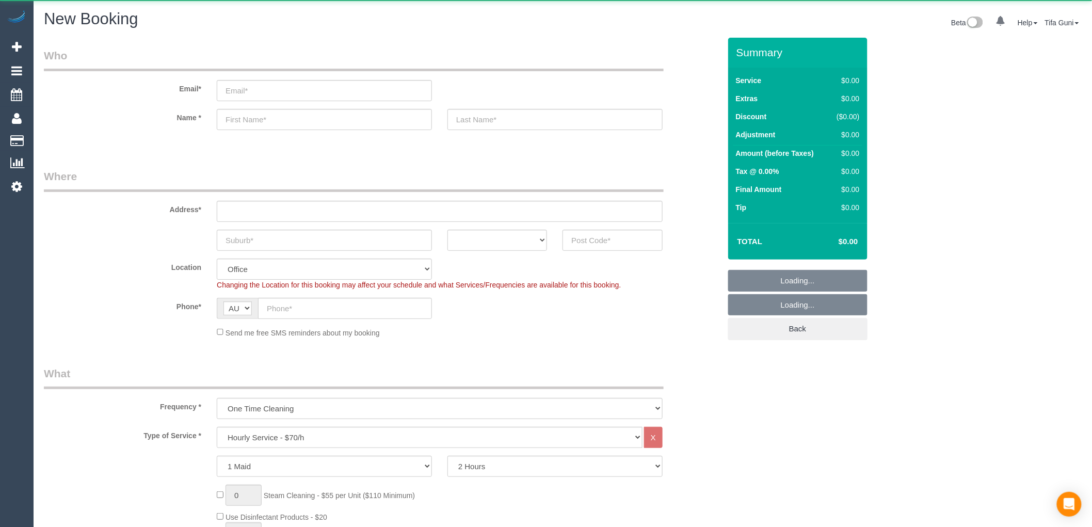
select select "object:2116"
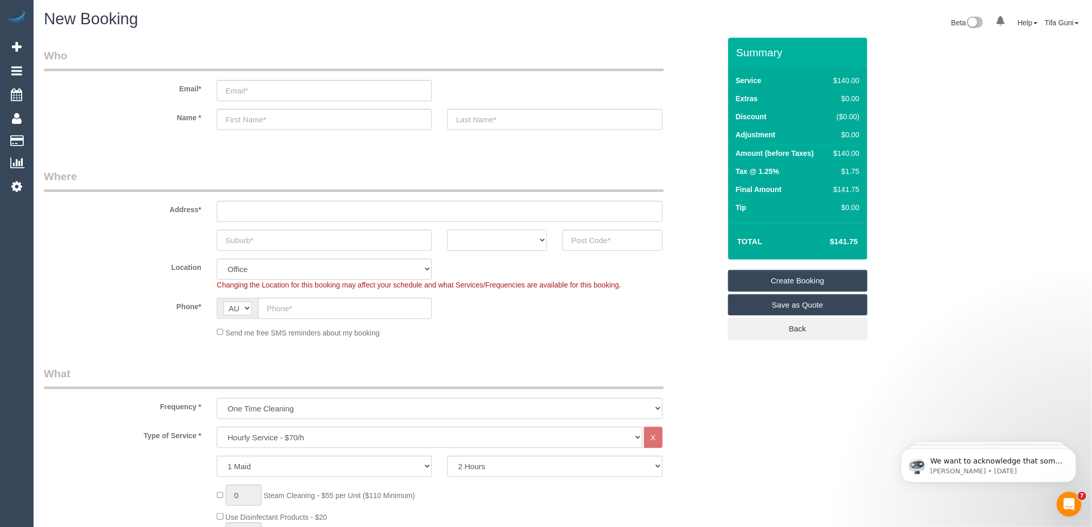
click at [532, 234] on select "ACT [GEOGRAPHIC_DATA] NT [GEOGRAPHIC_DATA] SA TAS [GEOGRAPHIC_DATA] [GEOGRAPHIC…" at bounding box center [497, 240] width 100 height 21
select select "VIC"
click at [447, 230] on select "ACT [GEOGRAPHIC_DATA] NT [GEOGRAPHIC_DATA] SA TAS [GEOGRAPHIC_DATA] [GEOGRAPHIC…" at bounding box center [497, 240] width 100 height 21
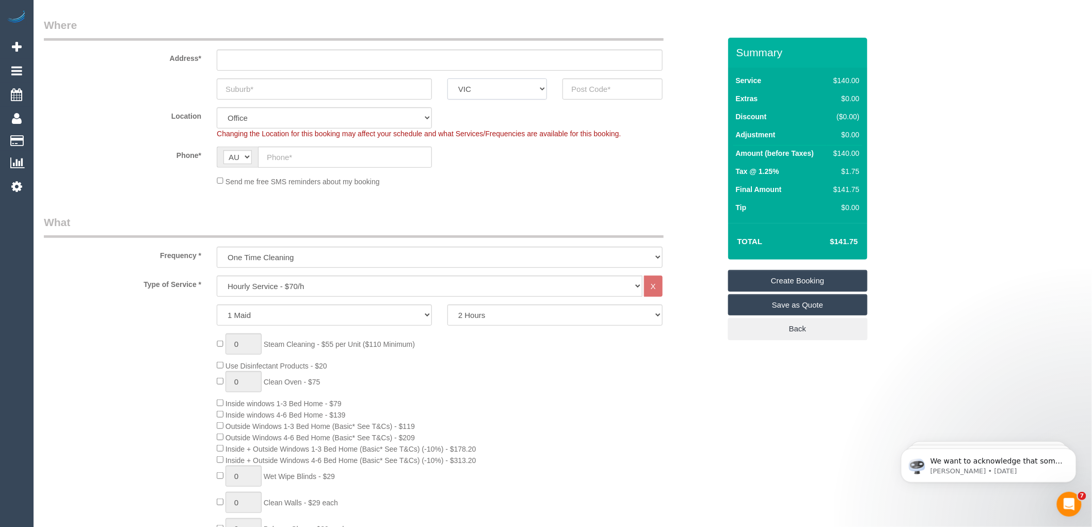
scroll to position [229, 0]
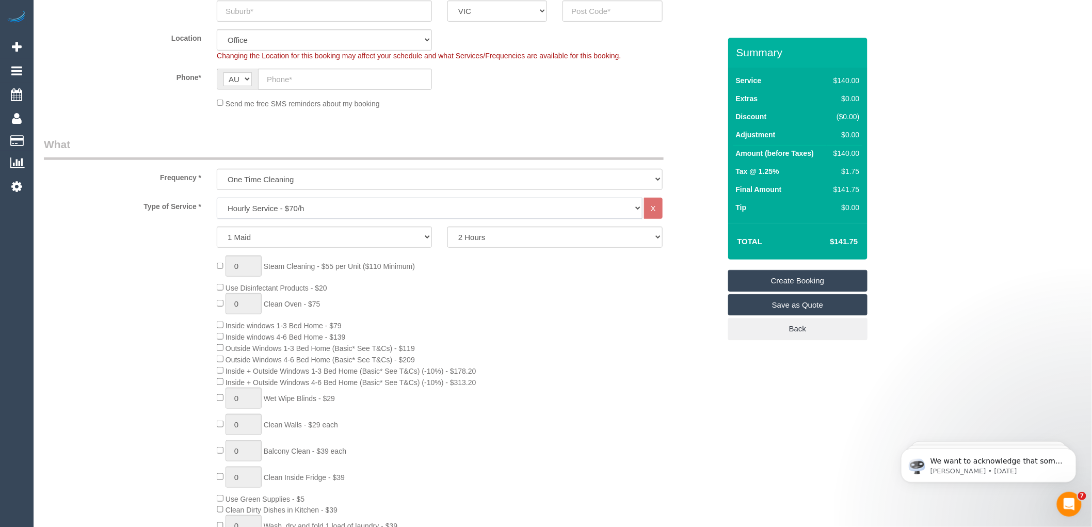
click at [301, 211] on select "Hourly Service - $70/h Hourly Service - $65/h Hourly Service - $60/h Hourly Ser…" at bounding box center [430, 208] width 426 height 21
select select "213"
click at [217, 198] on select "Hourly Service - $70/h Hourly Service - $65/h Hourly Service - $60/h Hourly Ser…" at bounding box center [430, 208] width 426 height 21
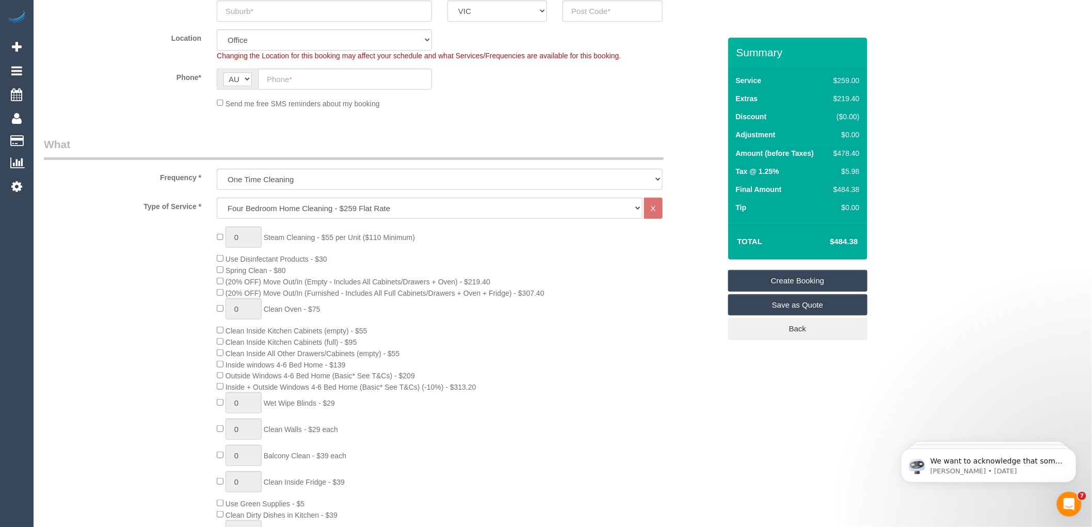
click at [632, 276] on div "0 Steam Cleaning - $55 per Unit ($110 Minimum) Use Disinfectant Products - $30 …" at bounding box center [468, 418] width 519 height 384
click at [573, 259] on div "0 Steam Cleaning - $55 per Unit ($110 Minimum) Use Disinfectant Products - $30 …" at bounding box center [468, 418] width 519 height 384
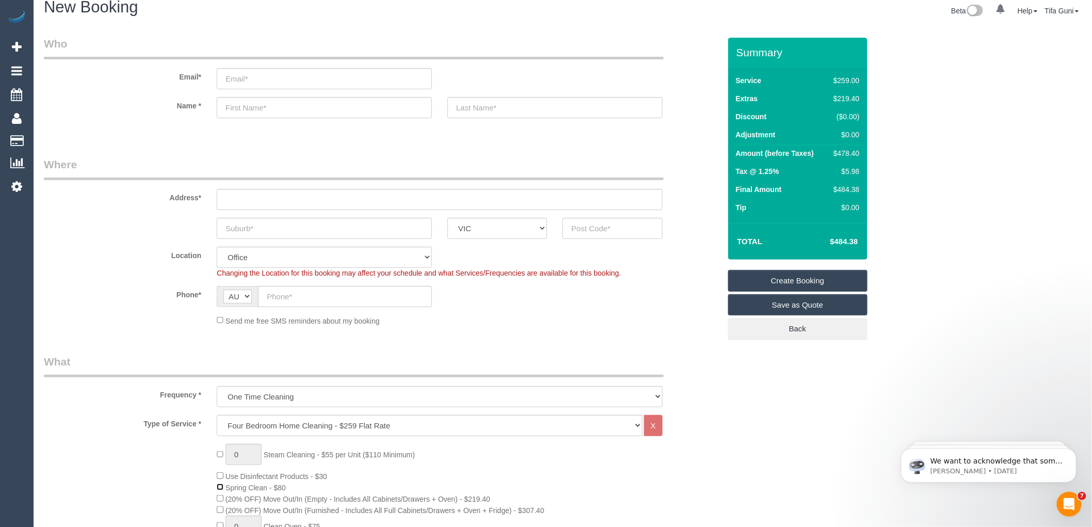
scroll to position [0, 0]
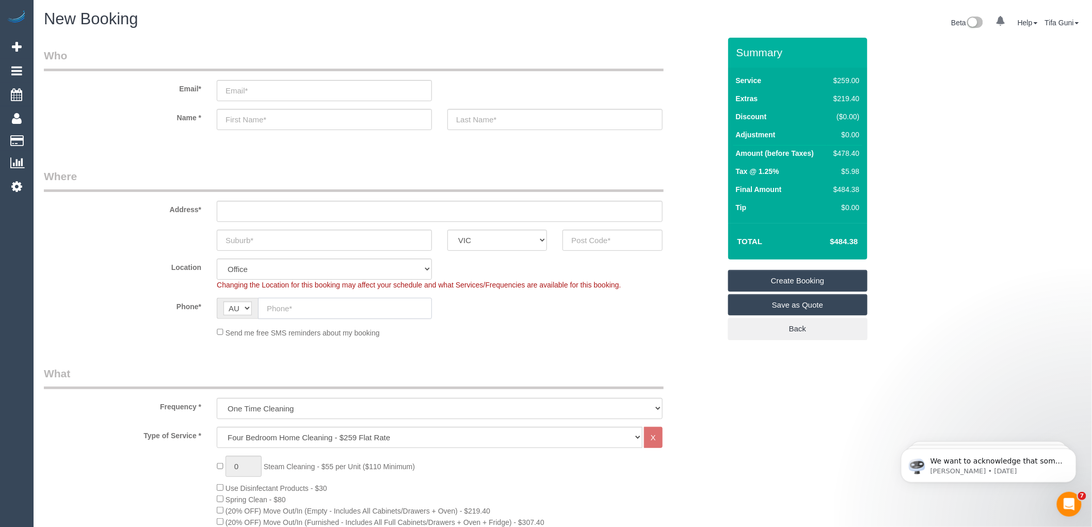
click at [280, 315] on input "text" at bounding box center [345, 308] width 174 height 21
paste input "61 466 575 874"
drag, startPoint x: 272, startPoint y: 308, endPoint x: 261, endPoint y: 308, distance: 10.8
click at [261, 308] on input "61 466 575 874" at bounding box center [345, 308] width 174 height 21
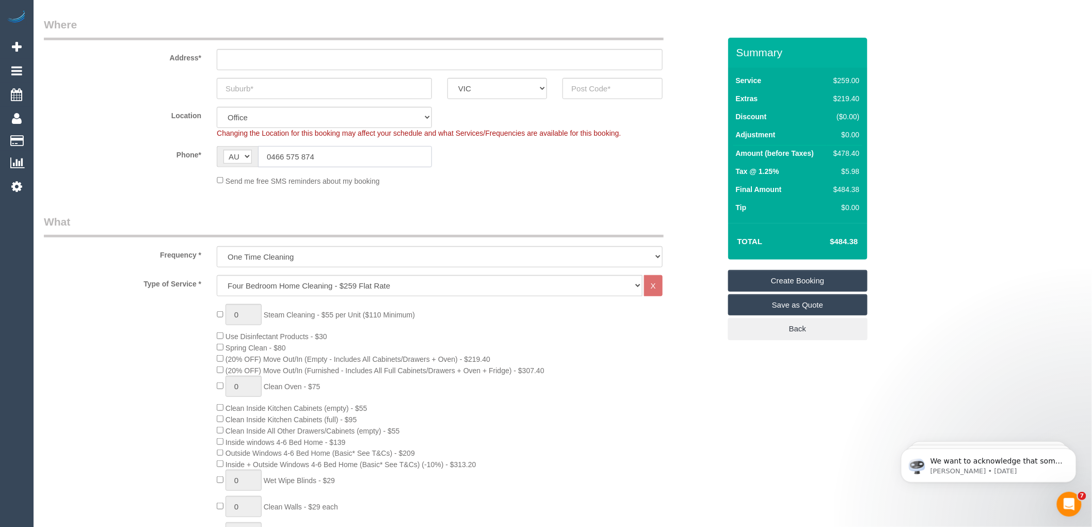
scroll to position [229, 0]
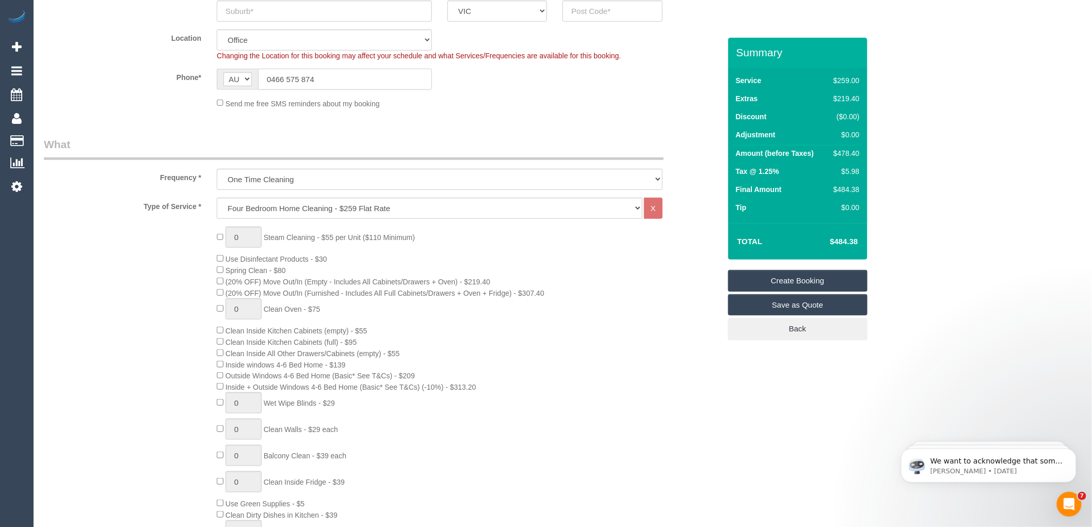
type input "0466 575 874"
type input "1"
click at [242, 241] on input "1" at bounding box center [243, 236] width 36 height 21
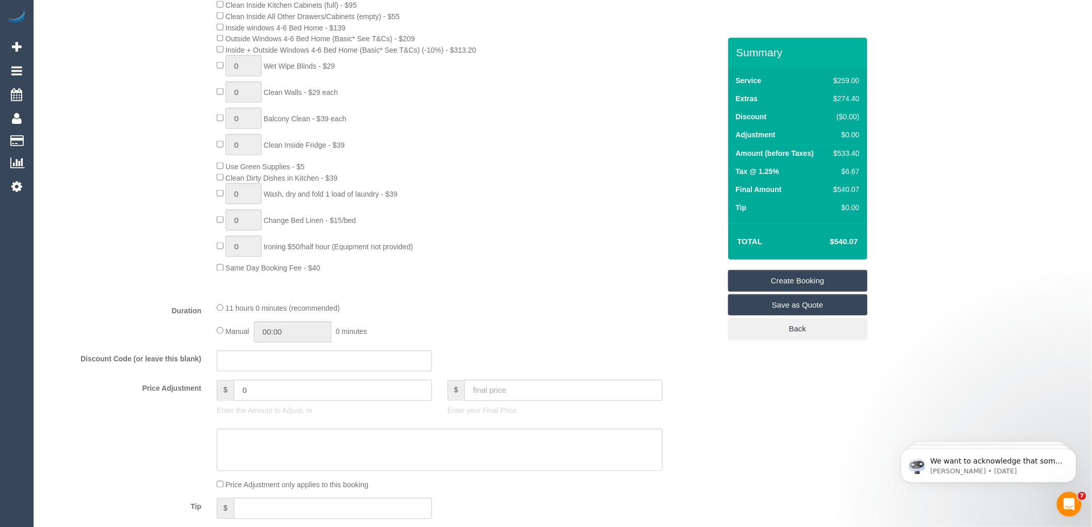
scroll to position [630, 0]
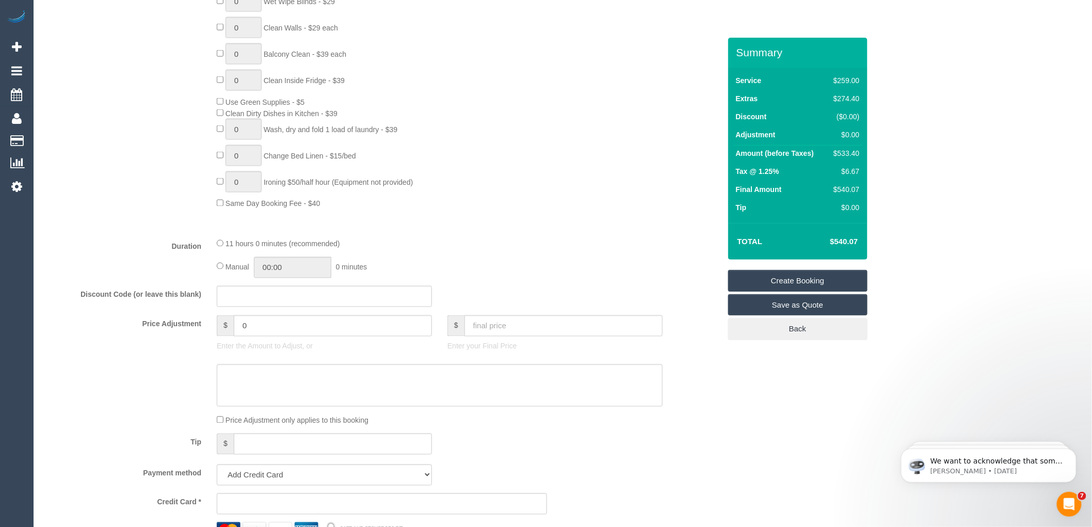
type input "4"
click at [249, 306] on input "text" at bounding box center [324, 296] width 215 height 21
type input "27.50"
drag, startPoint x: 267, startPoint y: 317, endPoint x: 190, endPoint y: 306, distance: 78.1
click at [190, 306] on div "Discount Code (or leave this blank) 27.50" at bounding box center [382, 297] width 692 height 22
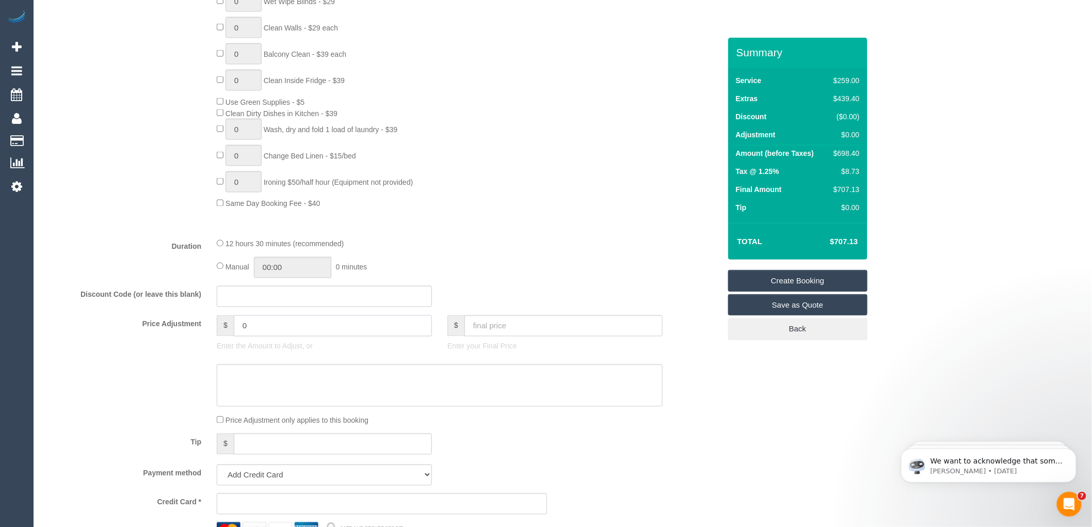
click at [265, 335] on input "0" at bounding box center [333, 325] width 198 height 21
paste input "27.50"
click at [246, 336] on input "027.50" at bounding box center [333, 325] width 198 height 21
click at [250, 336] on input "2750" at bounding box center [333, 325] width 198 height 21
click at [517, 209] on div "4 Steam Cleaning - $55 per Unit ($110 Minimum) Use Disinfectant Products - $30 …" at bounding box center [468, 17] width 519 height 384
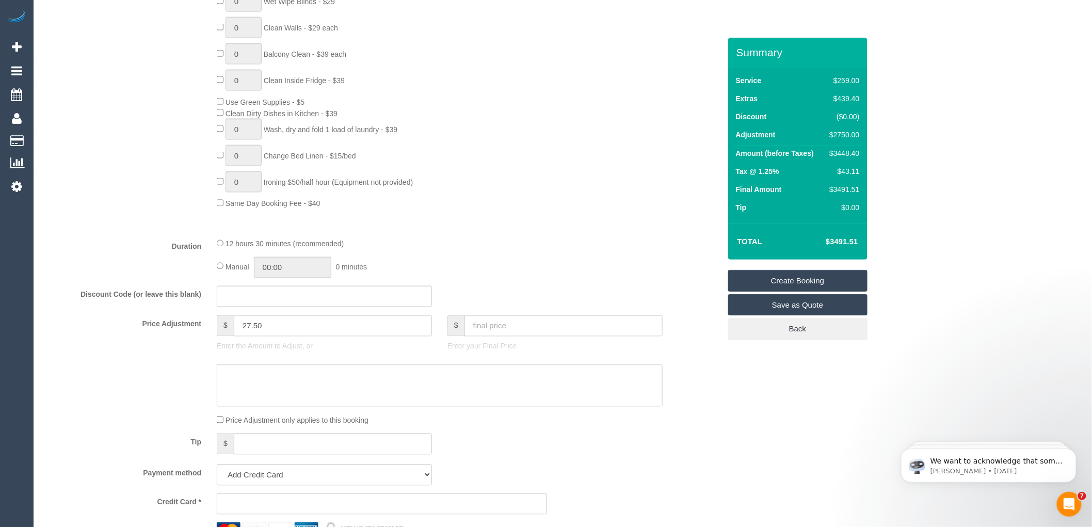
type input "27.5"
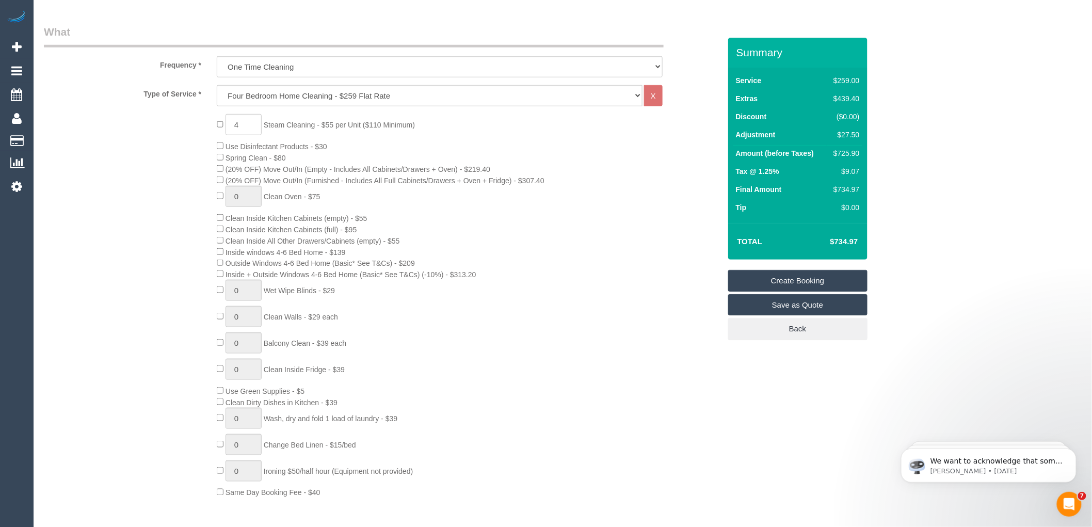
scroll to position [344, 0]
click at [540, 121] on div "4 Steam Cleaning - $55 per Unit ($110 Minimum) Use Disinfectant Products - $30 …" at bounding box center [468, 304] width 519 height 384
click at [610, 198] on div "4 Steam Cleaning - $55 per Unit ($110 Minimum) Use Disinfectant Products - $30 …" at bounding box center [468, 304] width 519 height 384
click at [533, 124] on div "4 Steam Cleaning - $55 per Unit ($110 Minimum) Use Disinfectant Products - $30 …" at bounding box center [468, 304] width 519 height 384
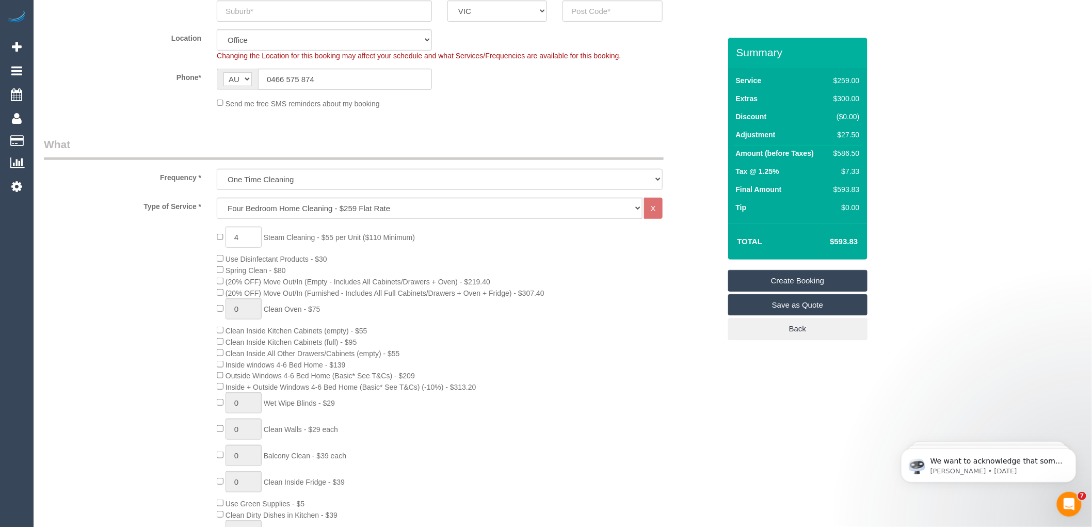
scroll to position [115, 0]
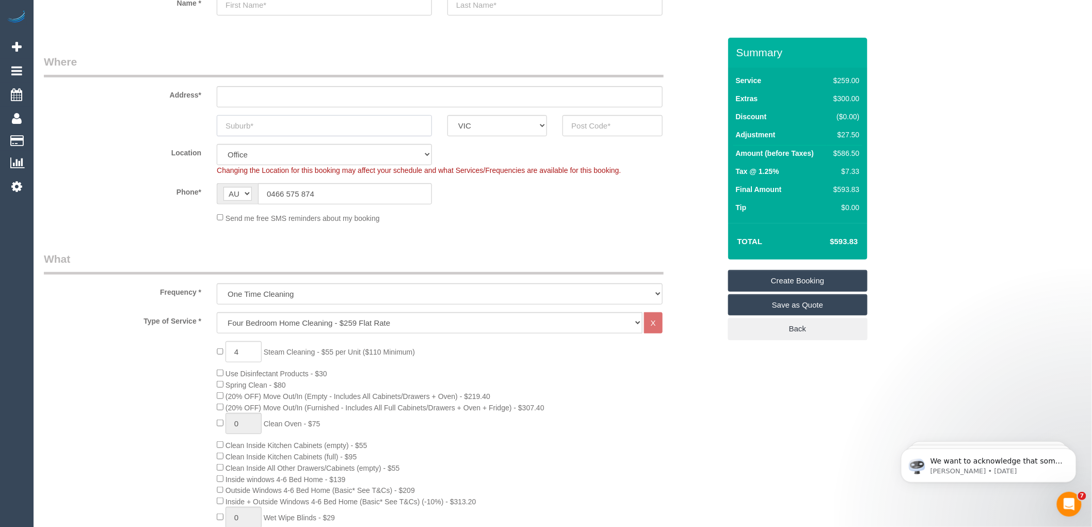
click at [327, 133] on input "text" at bounding box center [324, 125] width 215 height 21
type input "opway"
click at [584, 123] on input "text" at bounding box center [612, 125] width 100 height 21
type input "3158"
click at [267, 102] on input "text" at bounding box center [440, 96] width 446 height 21
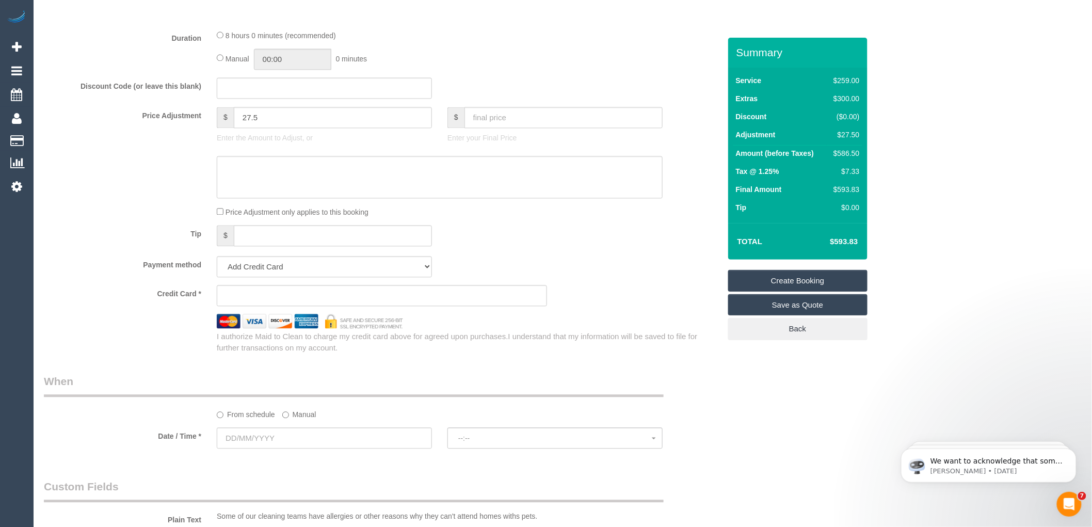
scroll to position [860, 0]
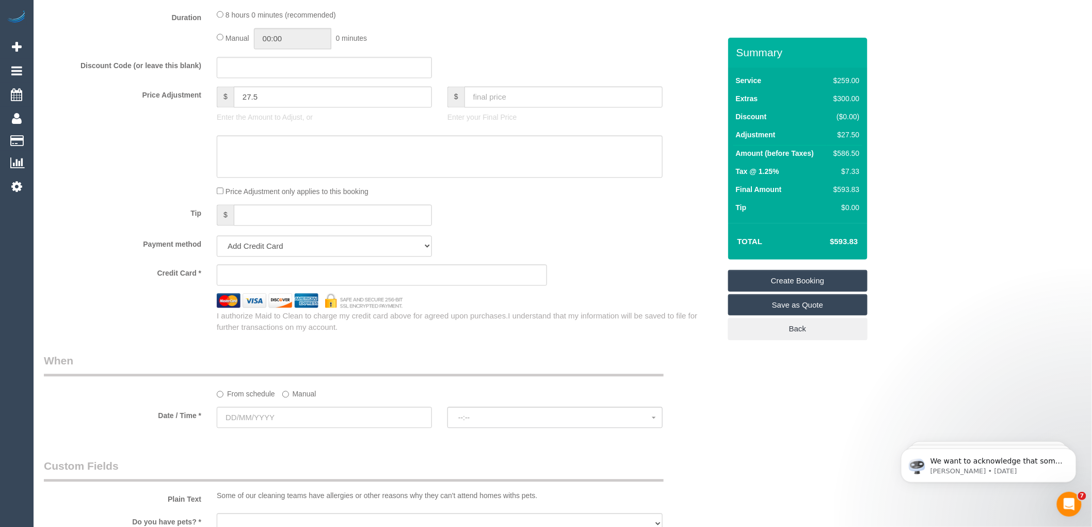
type input "-"
click at [272, 428] on input "text" at bounding box center [324, 417] width 215 height 21
select select "62"
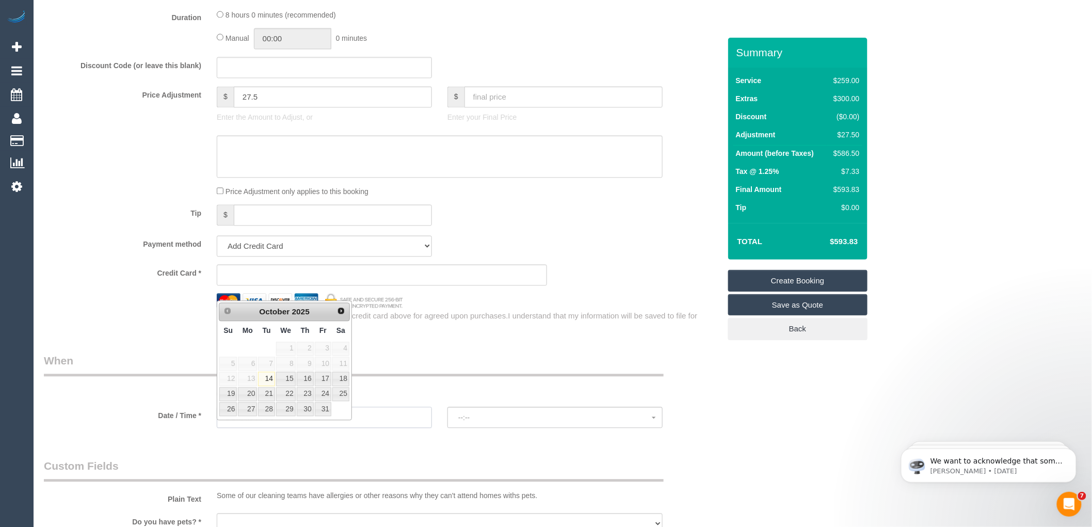
select select "object:2213"
click at [342, 309] on span "Next" at bounding box center [341, 310] width 8 height 8
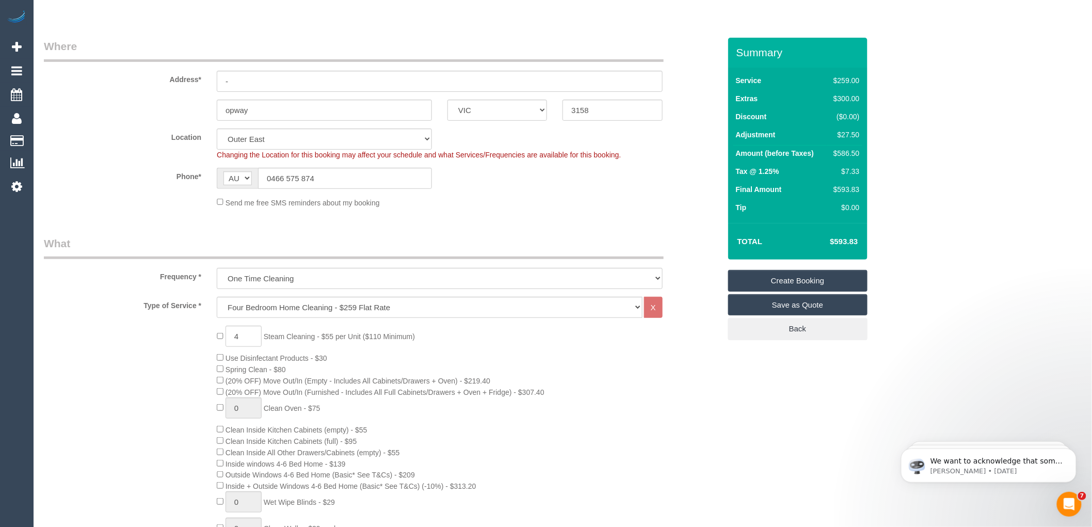
scroll to position [0, 0]
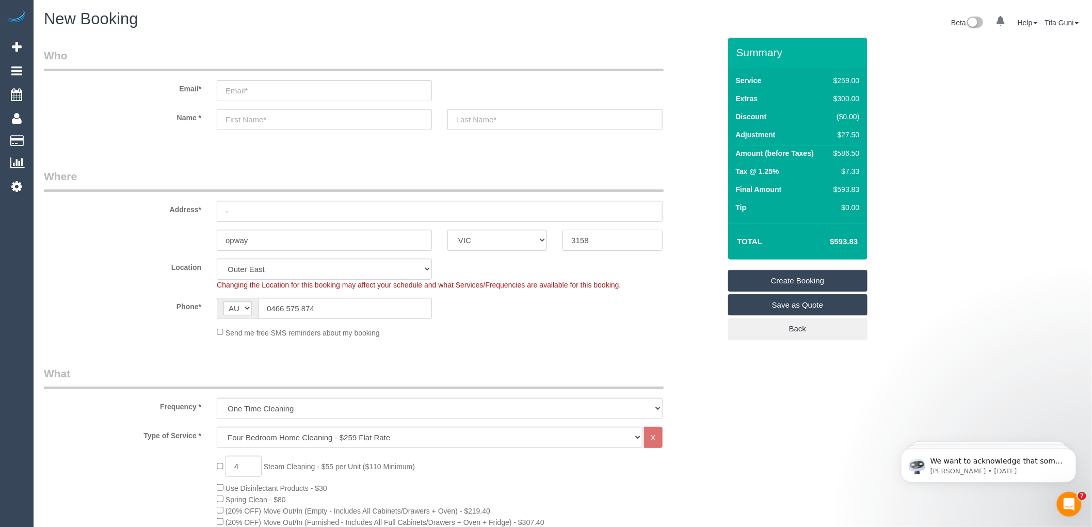
click at [602, 238] on input "3158" at bounding box center [612, 240] width 100 height 21
drag, startPoint x: 602, startPoint y: 241, endPoint x: 551, endPoint y: 241, distance: 51.1
click at [551, 241] on div "opway ACT NSW NT QLD SA TAS VIC WA 3158" at bounding box center [382, 240] width 692 height 21
click at [253, 90] on input "email" at bounding box center [324, 90] width 215 height 21
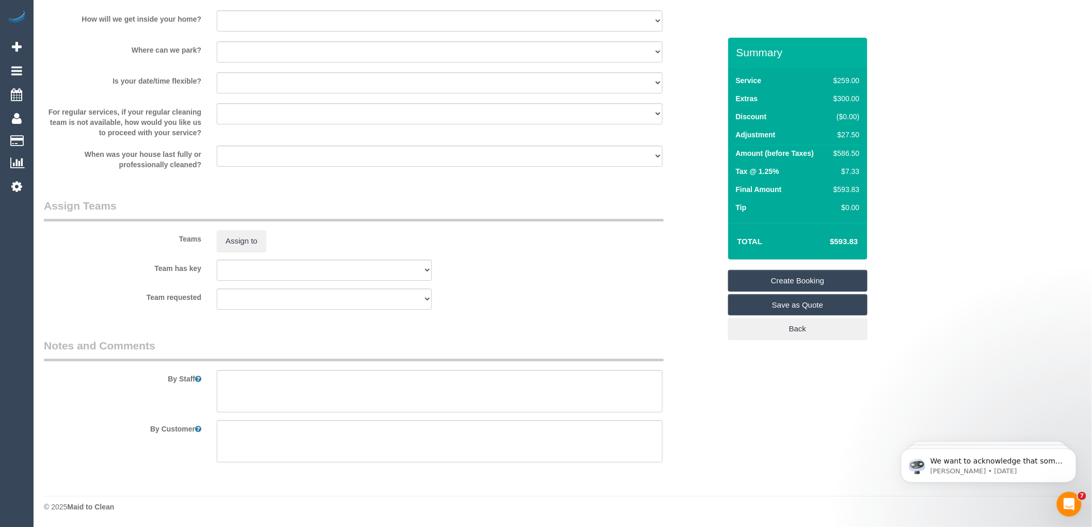
scroll to position [1449, 0]
click at [264, 390] on textarea at bounding box center [440, 391] width 446 height 42
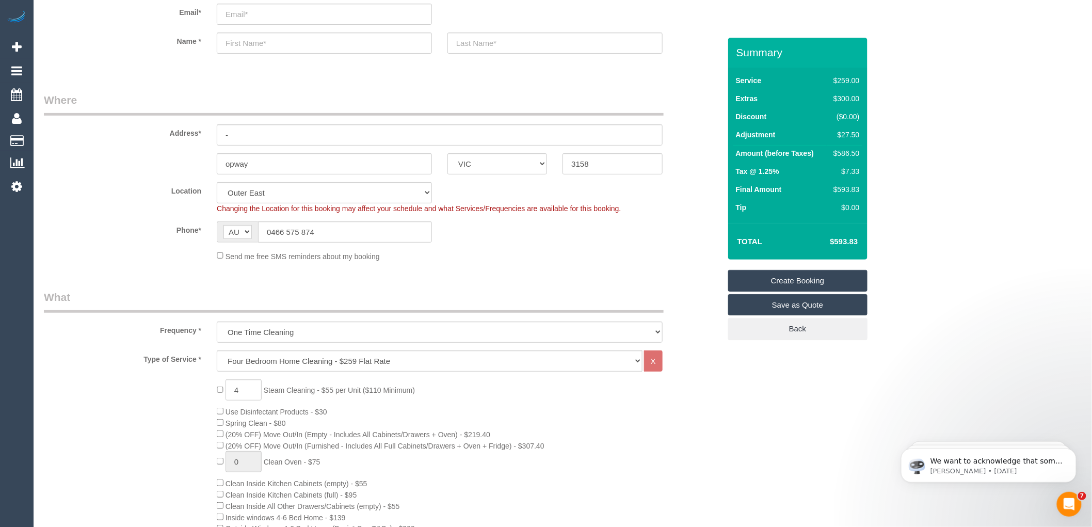
scroll to position [73, 0]
type textarea "3rd nover after, after 12"
click at [258, 48] on input "text" at bounding box center [324, 46] width 215 height 21
type input "Jessical"
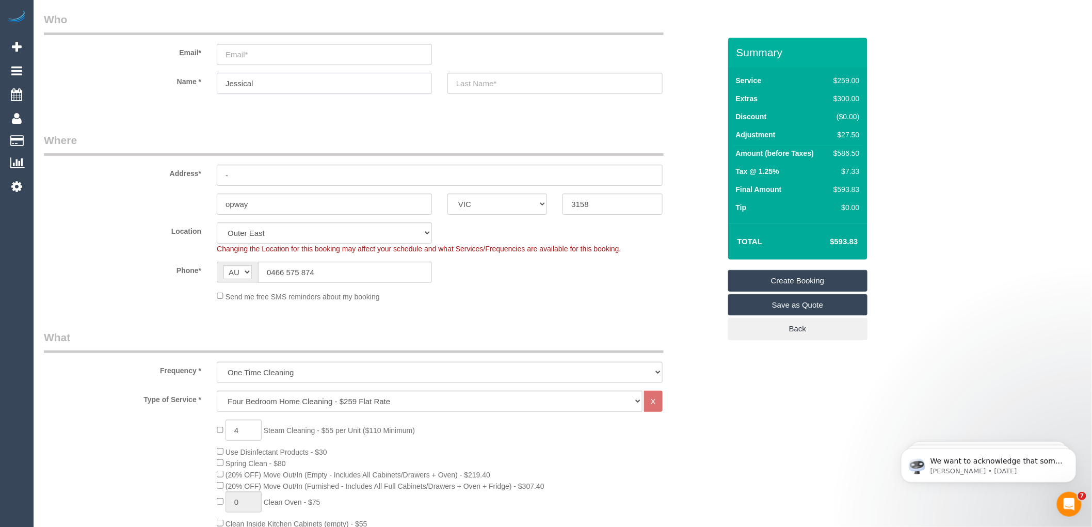
scroll to position [0, 0]
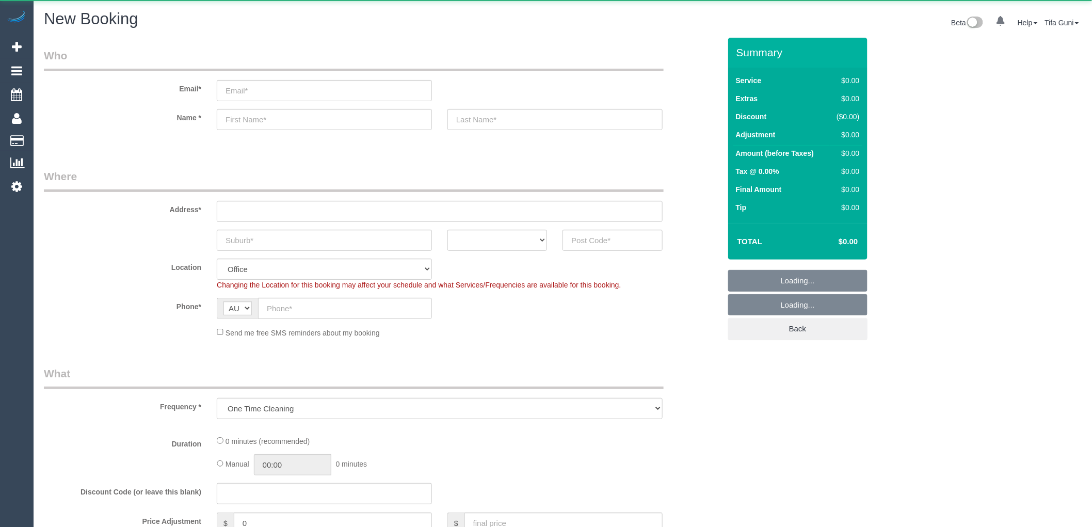
select select "object:825"
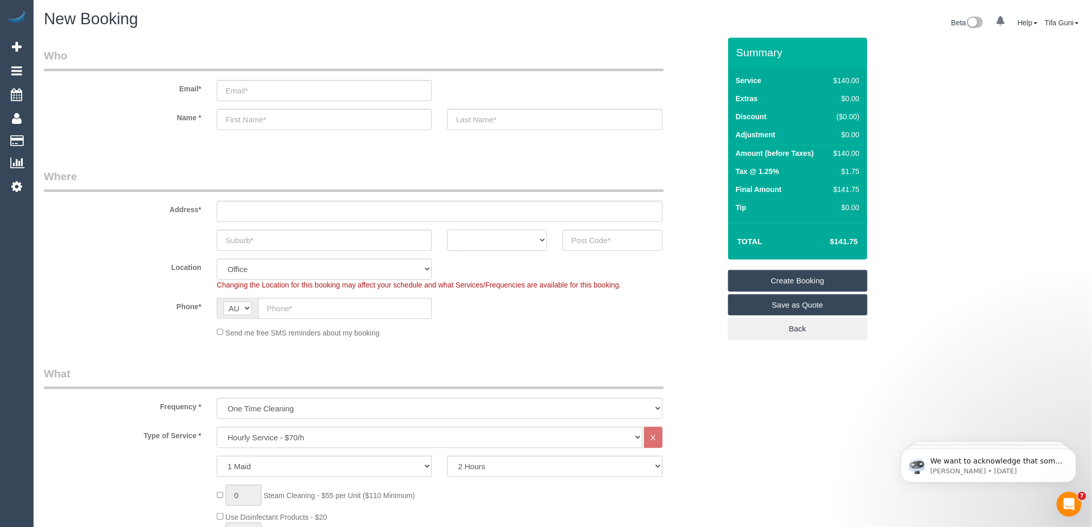
click at [499, 245] on select "ACT [GEOGRAPHIC_DATA] NT [GEOGRAPHIC_DATA] SA TAS [GEOGRAPHIC_DATA] [GEOGRAPHIC…" at bounding box center [497, 240] width 100 height 21
select select "VIC"
click at [447, 230] on select "ACT [GEOGRAPHIC_DATA] NT [GEOGRAPHIC_DATA] SA TAS [GEOGRAPHIC_DATA] [GEOGRAPHIC…" at bounding box center [497, 240] width 100 height 21
click at [266, 237] on input "text" at bounding box center [324, 240] width 215 height 21
type input "Nothcote"
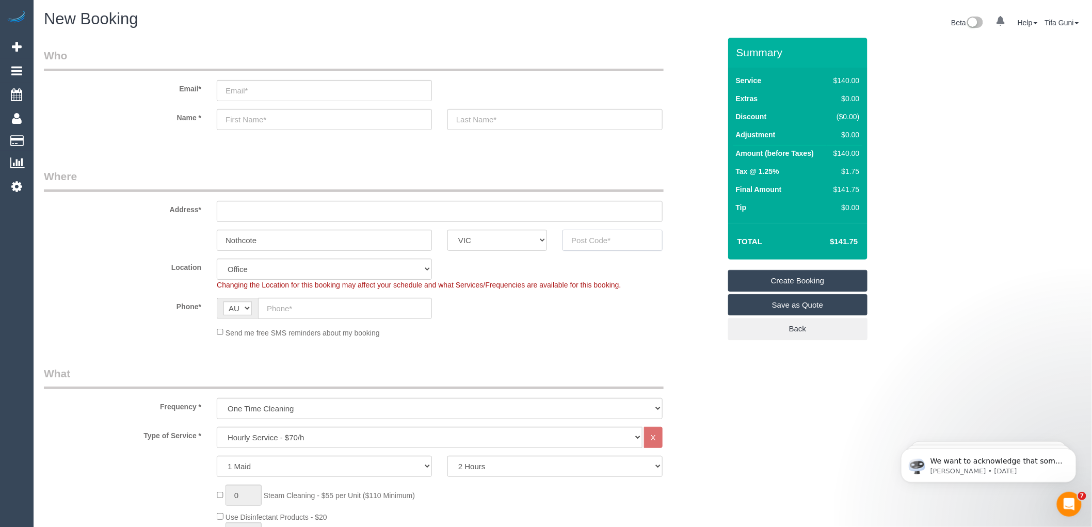
click at [587, 246] on input "text" at bounding box center [612, 240] width 100 height 21
type input "3070"
click at [241, 212] on input "text" at bounding box center [440, 211] width 446 height 21
type input "-"
drag, startPoint x: 597, startPoint y: 241, endPoint x: 563, endPoint y: 239, distance: 34.6
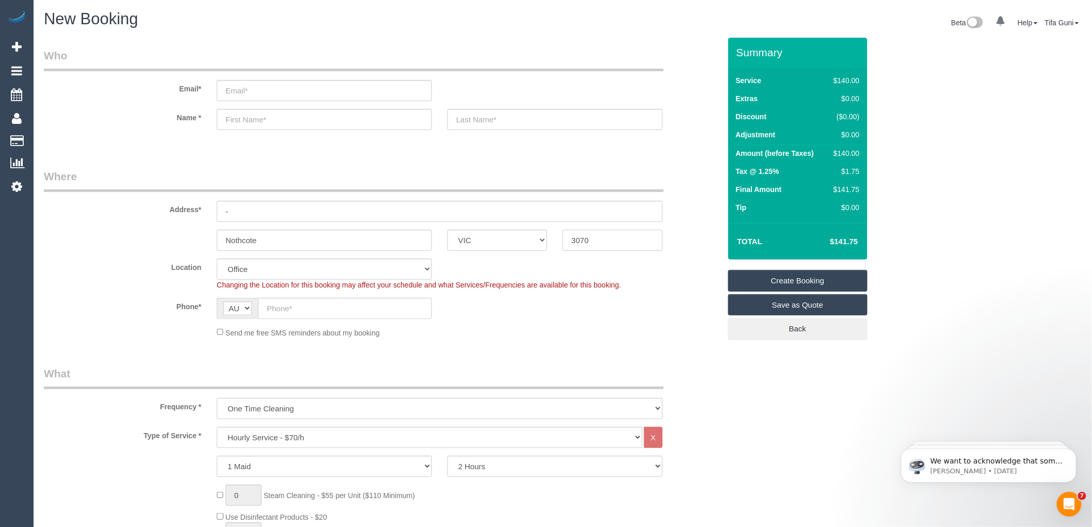
click at [563, 239] on input "3070" at bounding box center [612, 240] width 100 height 21
click at [597, 240] on input "3070" at bounding box center [612, 240] width 100 height 21
select select "47"
drag, startPoint x: 604, startPoint y: 238, endPoint x: 574, endPoint y: 239, distance: 29.4
click at [574, 239] on input "3070" at bounding box center [612, 240] width 100 height 21
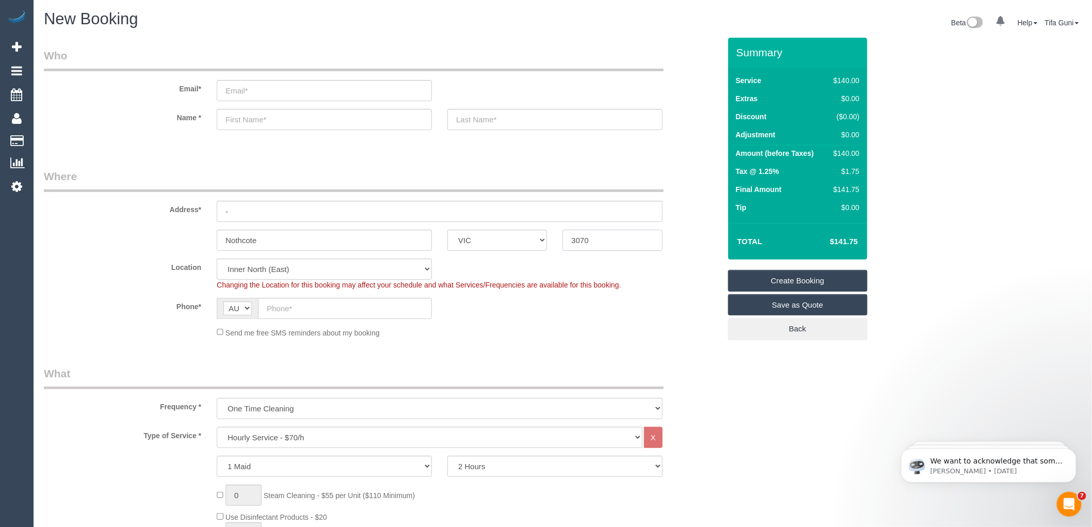
select select "object:2121"
click at [597, 239] on input "3070" at bounding box center [612, 240] width 100 height 21
click at [607, 240] on input "3070" at bounding box center [612, 240] width 100 height 21
click at [612, 240] on input "3070" at bounding box center [612, 240] width 100 height 21
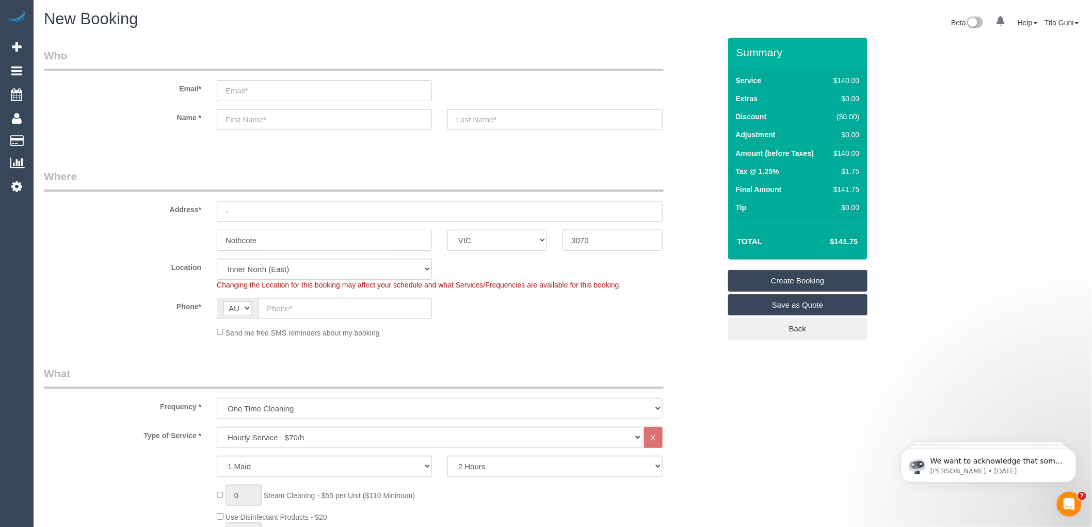
click at [393, 241] on input "Nothcote" at bounding box center [324, 240] width 215 height 21
drag, startPoint x: 602, startPoint y: 241, endPoint x: 538, endPoint y: 244, distance: 64.6
click at [538, 244] on div "Nothcote ACT [GEOGRAPHIC_DATA] NT [GEOGRAPHIC_DATA] SA TAS [GEOGRAPHIC_DATA] [G…" at bounding box center [382, 240] width 692 height 21
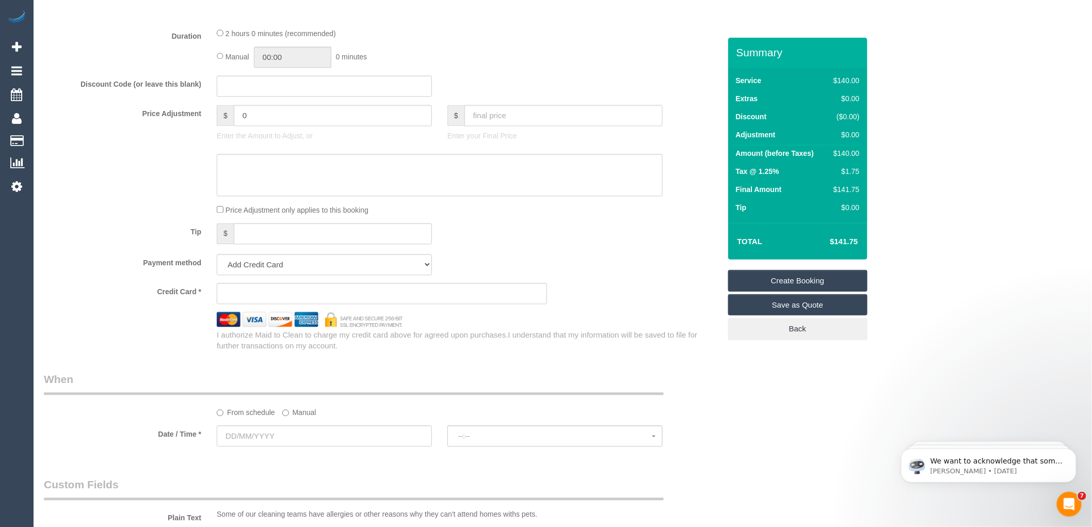
scroll to position [917, 0]
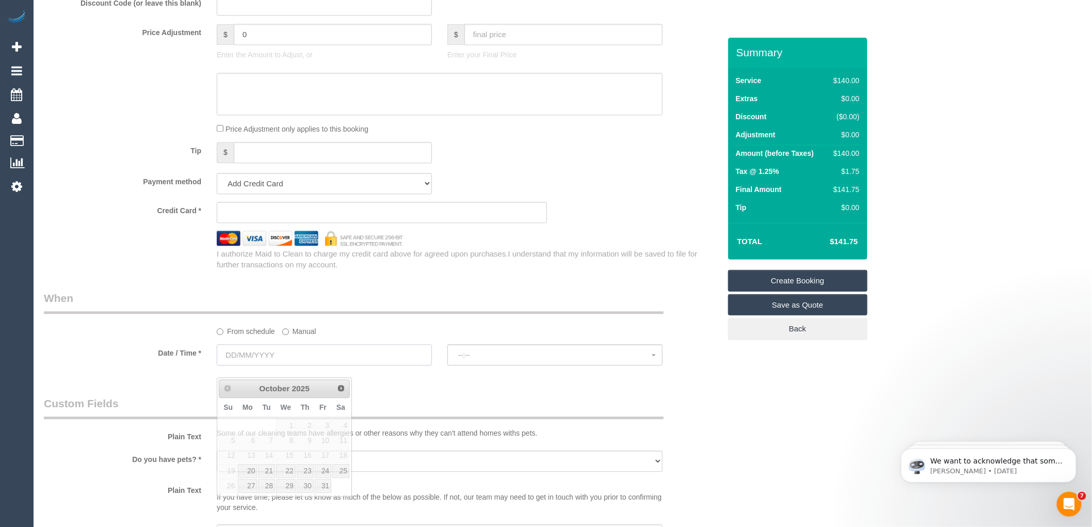
click at [276, 364] on input "text" at bounding box center [324, 354] width 215 height 21
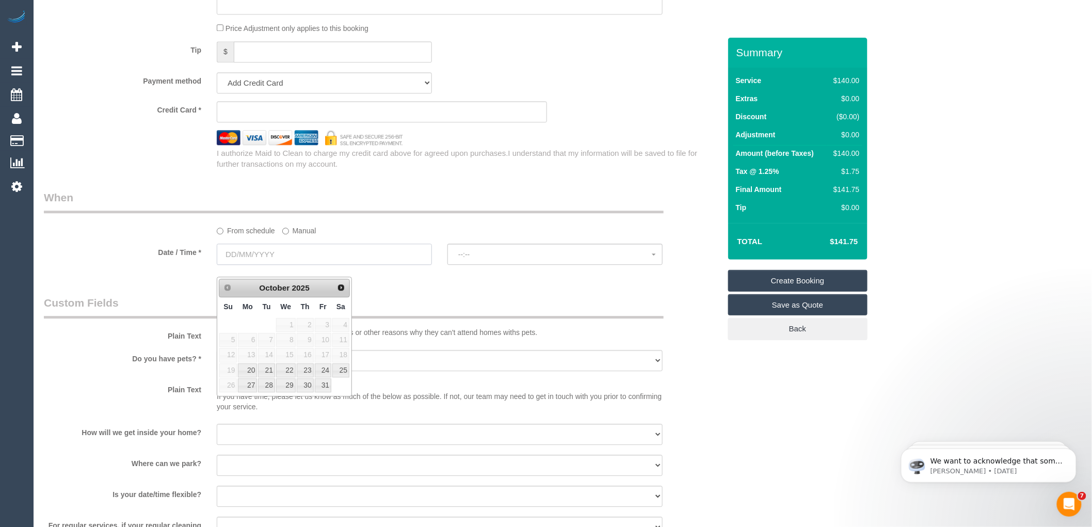
scroll to position [1089, 0]
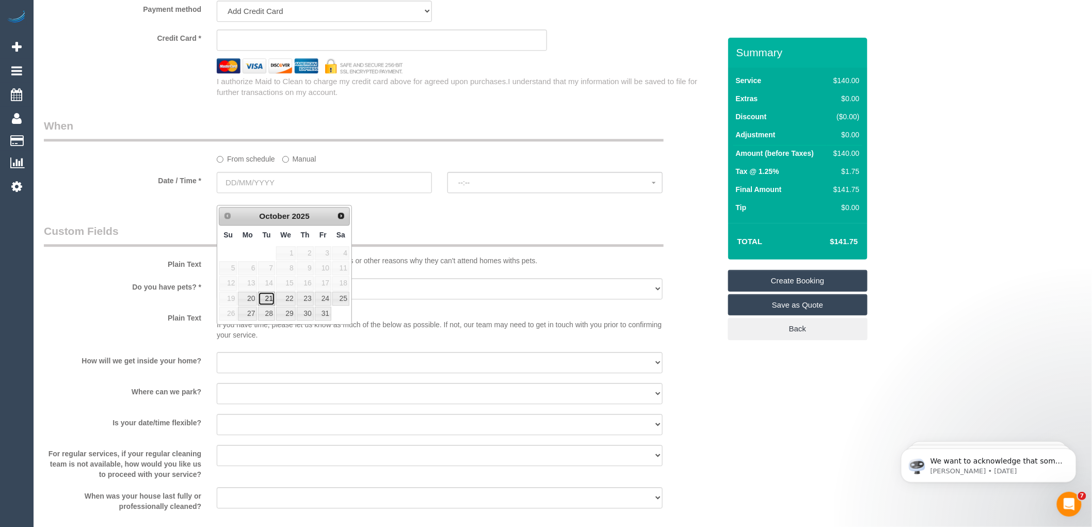
click at [269, 300] on link "21" at bounding box center [266, 299] width 17 height 14
type input "[DATE]"
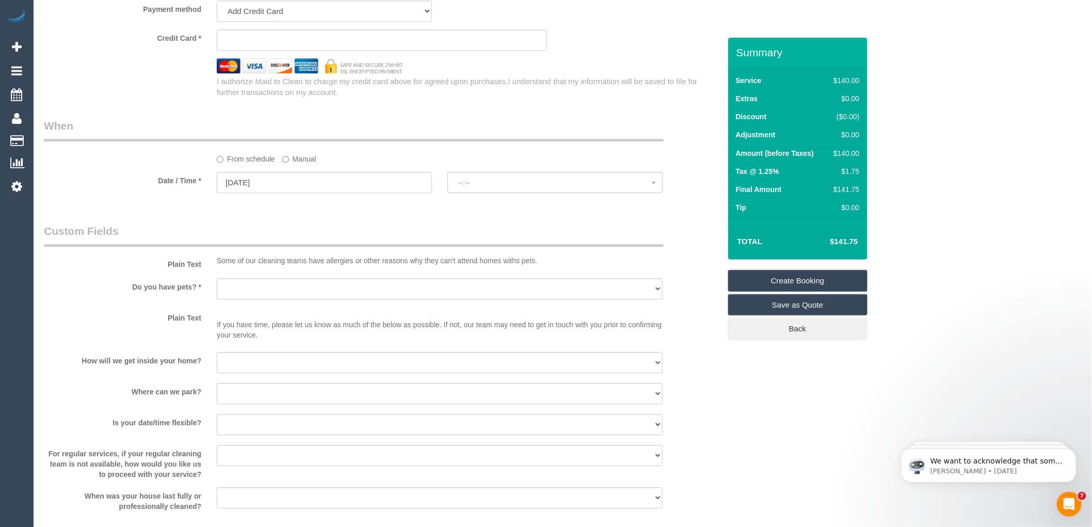
select select "spot1"
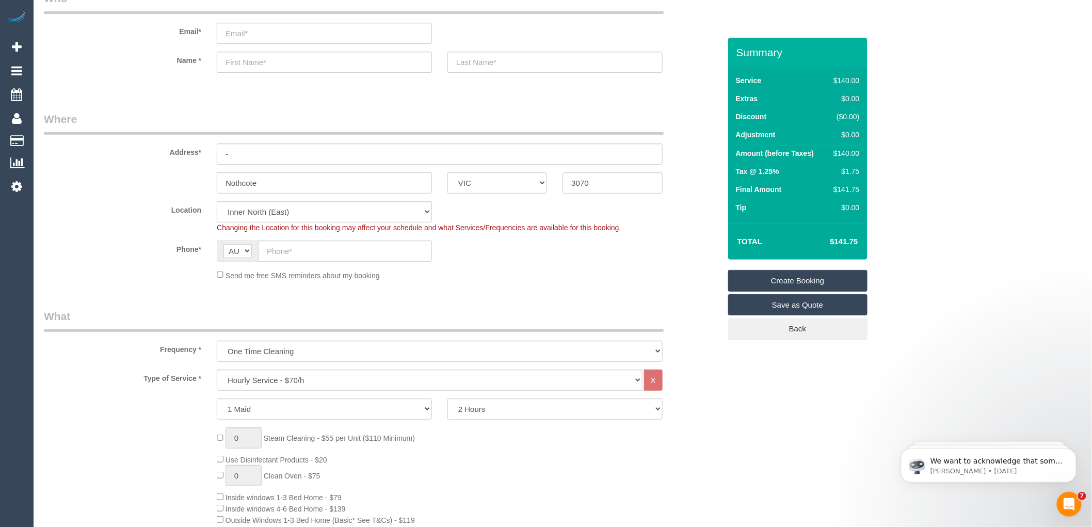
scroll to position [0, 0]
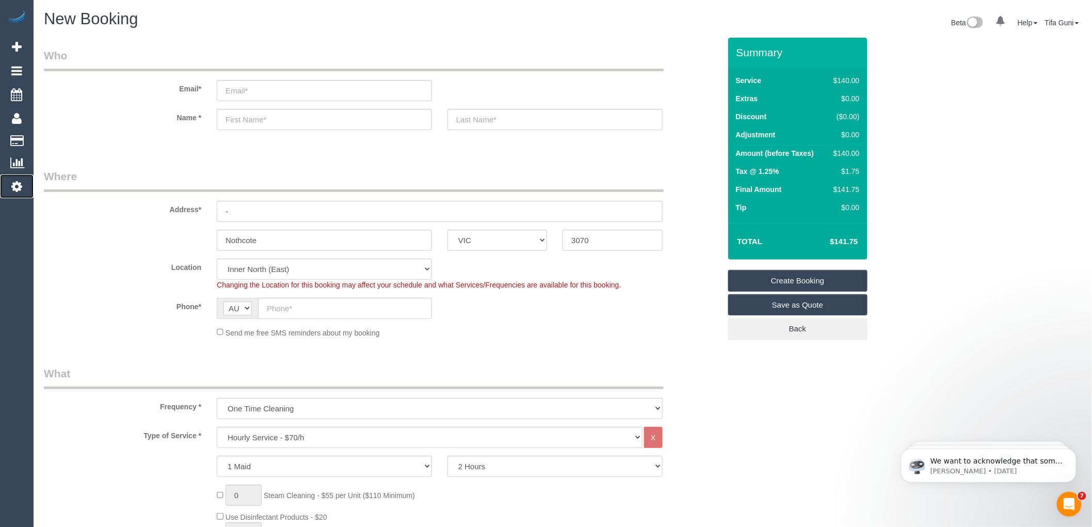
click at [17, 189] on icon at bounding box center [16, 186] width 11 height 12
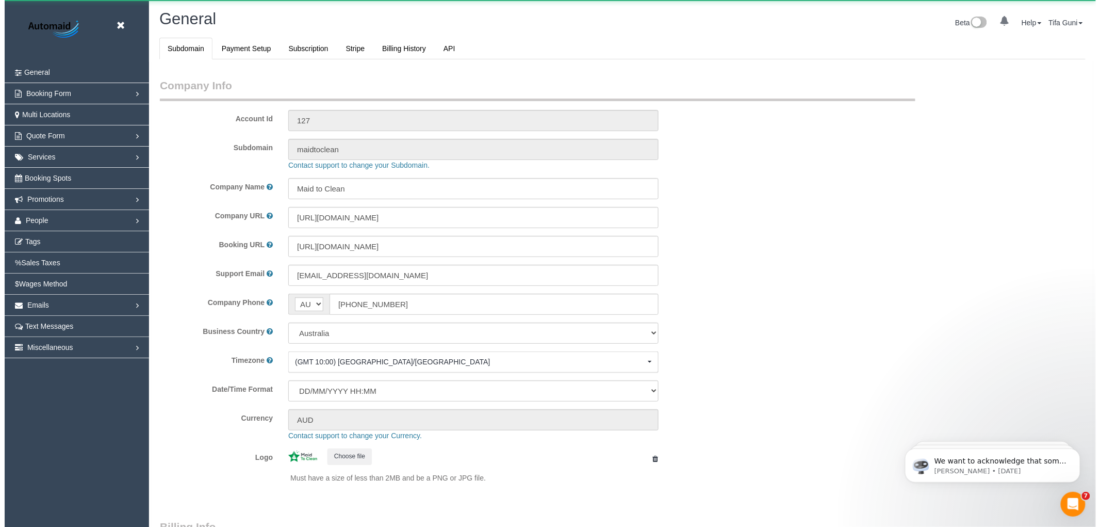
scroll to position [2324, 1092]
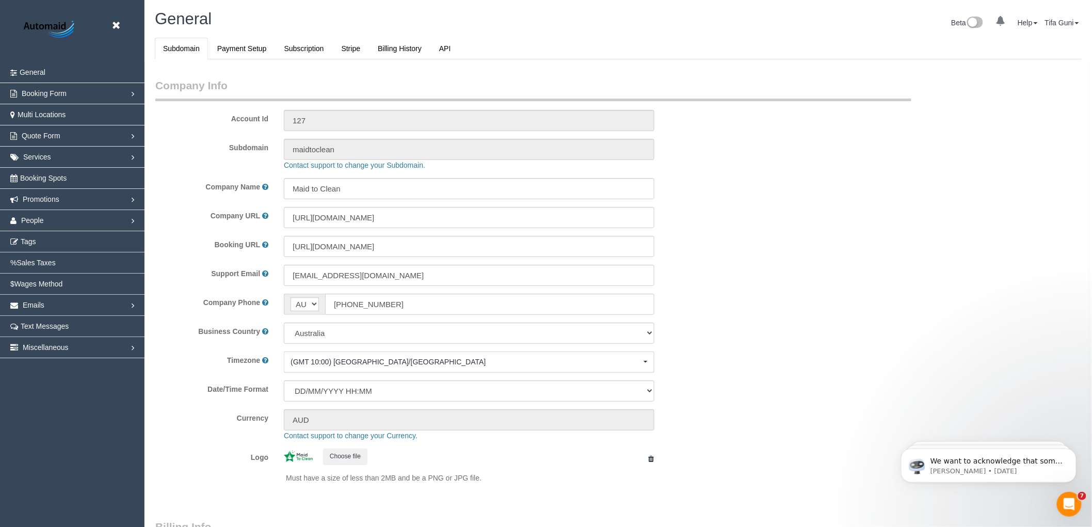
select select "1"
click at [42, 198] on span "Promotions" at bounding box center [41, 199] width 37 height 8
click at [45, 244] on link "Gift Cards" at bounding box center [72, 241] width 144 height 21
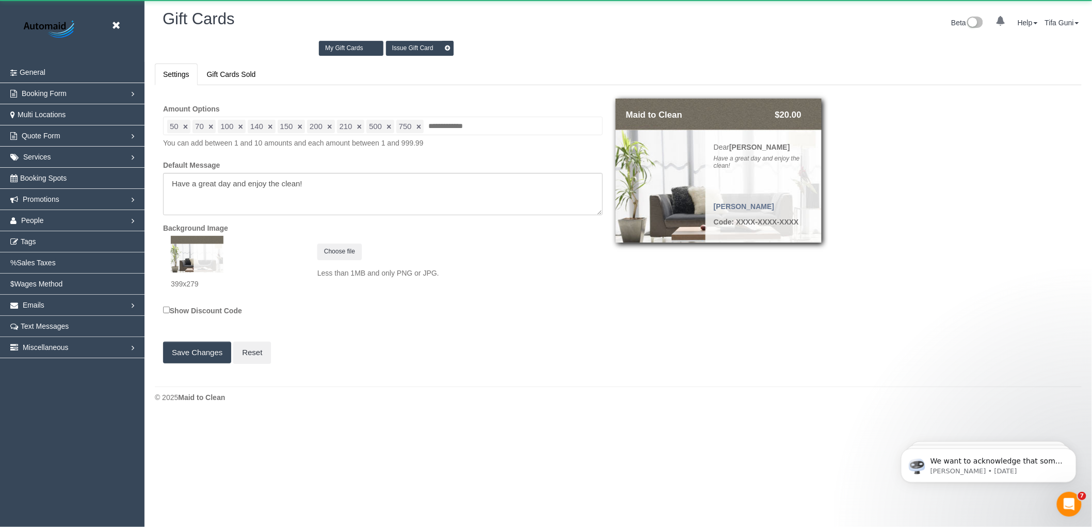
scroll to position [419, 1100]
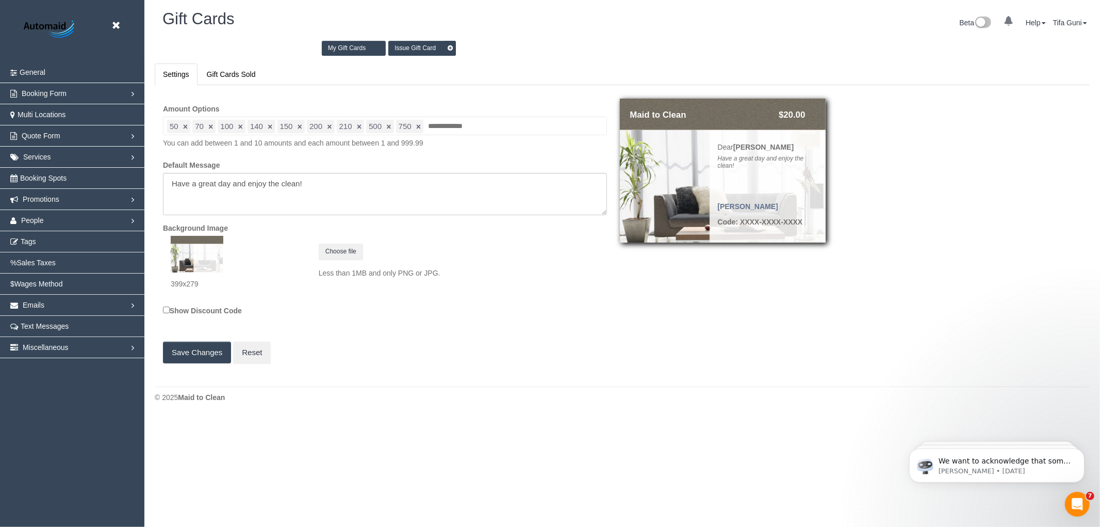
click at [424, 49] on link "Issue Gift Card" at bounding box center [422, 48] width 68 height 15
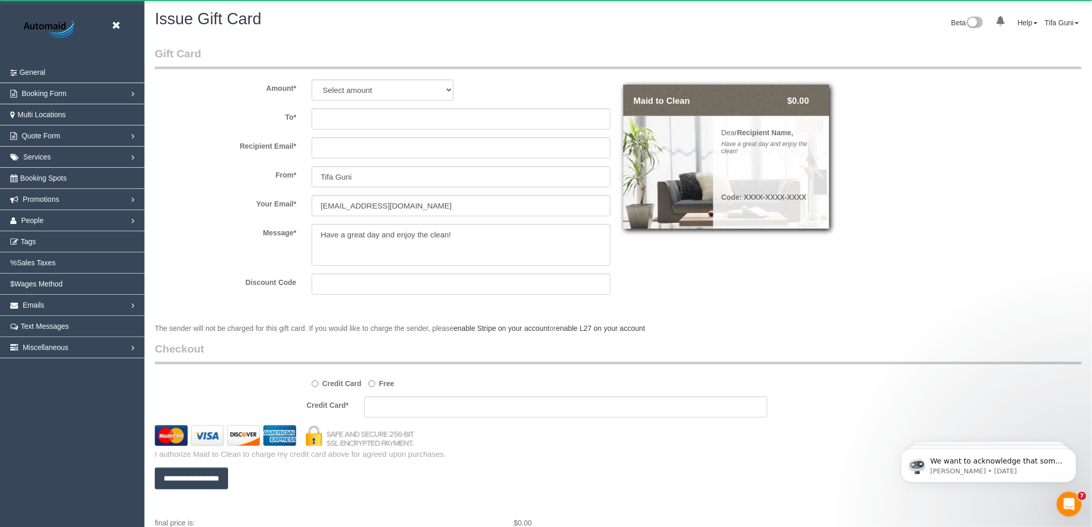
scroll to position [564, 1092]
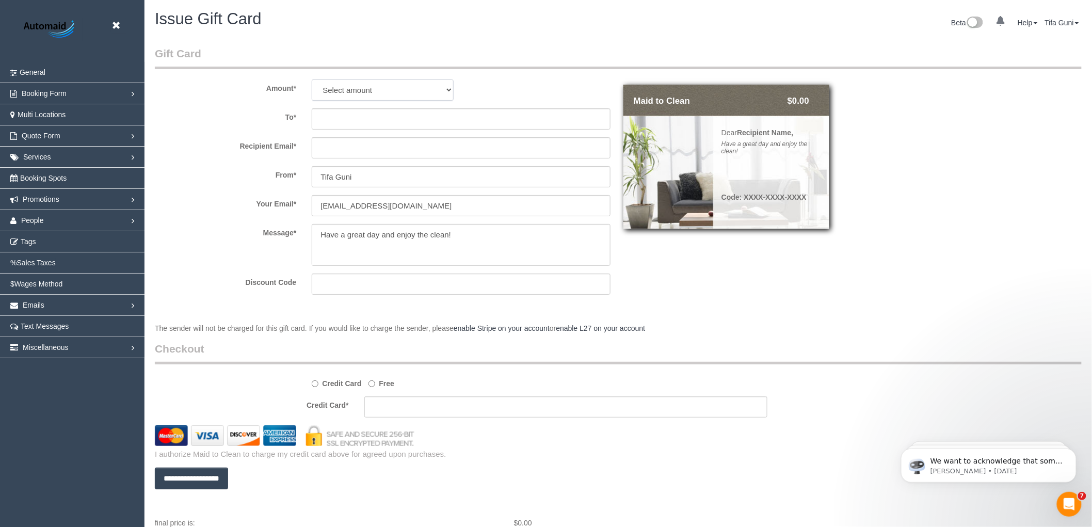
click at [386, 88] on select "Select amount $50.00 $70.00 $100.00 $140.00 $150.00 $200.00 $210.00 $500.00 $75…" at bounding box center [382, 89] width 141 height 21
click at [427, 91] on select "Select amount $50.00 $70.00 $100.00 $140.00 $150.00 $200.00 $210.00 $500.00 $75…" at bounding box center [382, 89] width 141 height 21
click at [371, 95] on select "Select amount $50.00 $70.00 $100.00 $140.00 $150.00 $200.00 $210.00 $500.00 $75…" at bounding box center [382, 89] width 141 height 21
select select "other"
click at [312, 79] on select "Select amount $50.00 $70.00 $100.00 $140.00 $150.00 $200.00 $210.00 $500.00 $75…" at bounding box center [382, 89] width 141 height 21
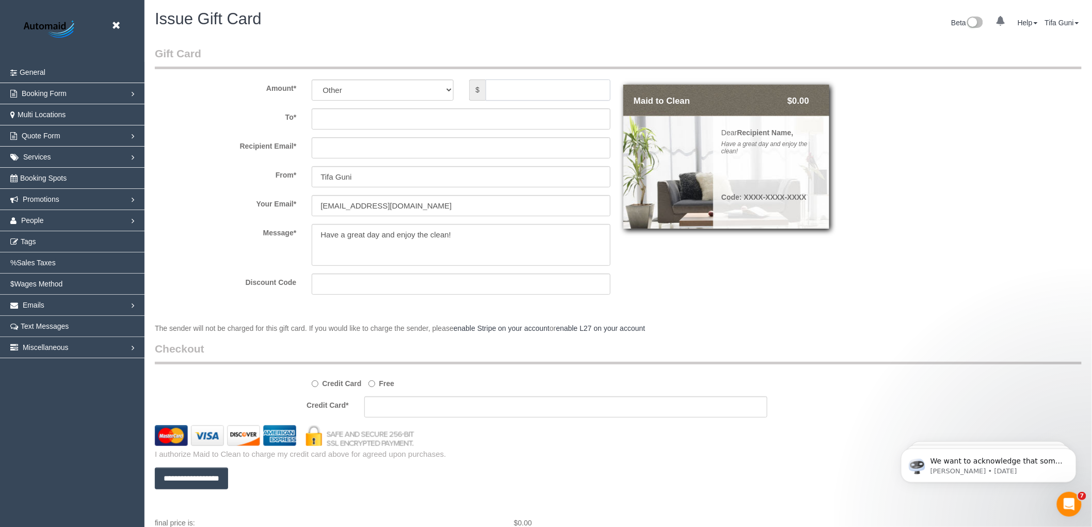
click at [515, 95] on input "text" at bounding box center [547, 89] width 125 height 21
click at [338, 119] on input "text" at bounding box center [461, 118] width 299 height 21
click at [327, 142] on input "text" at bounding box center [461, 147] width 299 height 21
